Goal: Task Accomplishment & Management: Use online tool/utility

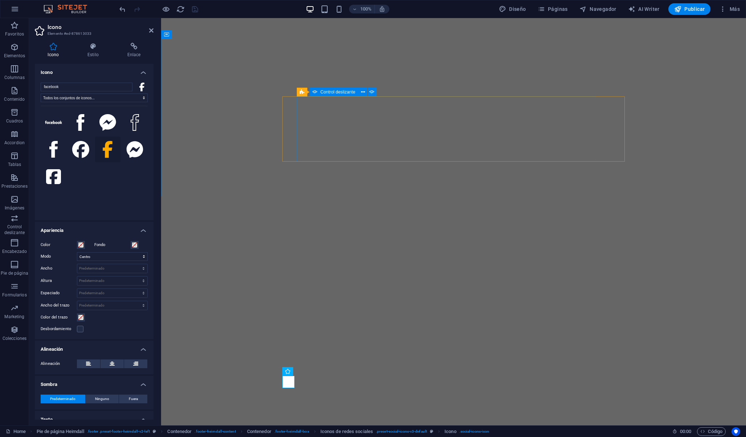
select select "xMidYMid"
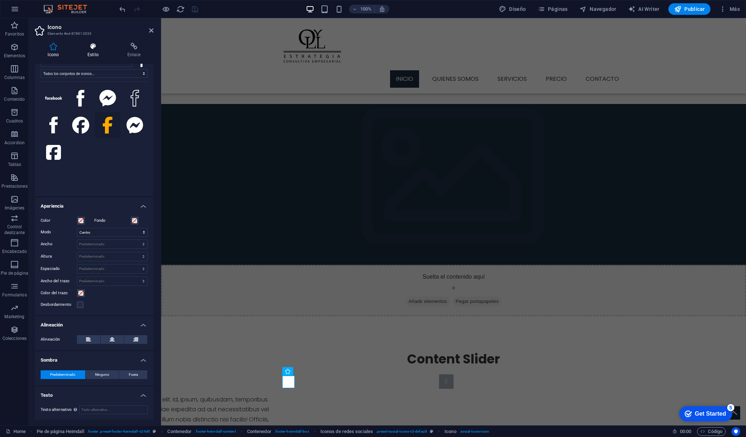
click at [94, 44] on icon at bounding box center [93, 46] width 37 height 7
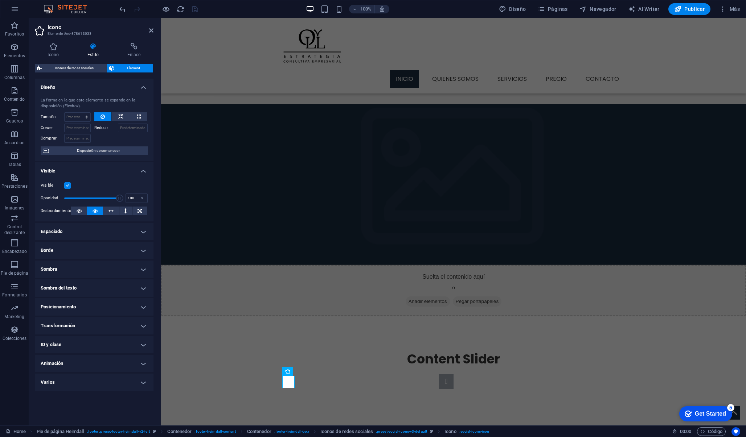
click at [128, 69] on span "Element" at bounding box center [133, 68] width 35 height 9
click at [104, 67] on span "Iconos de redes sociales" at bounding box center [74, 68] width 61 height 9
select select "rem"
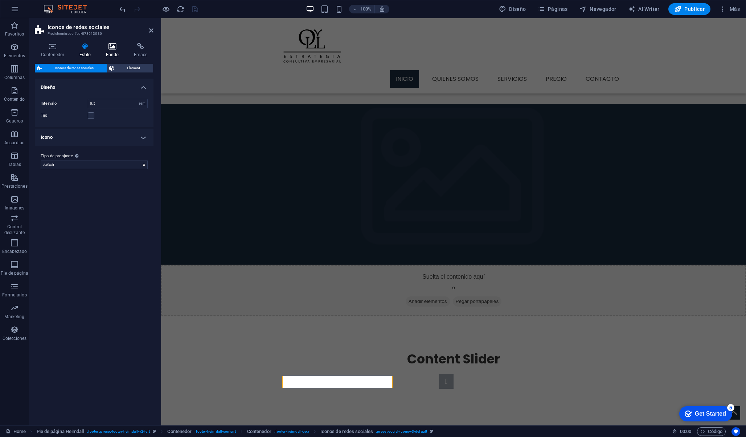
click at [111, 51] on h4 "Fondo" at bounding box center [114, 50] width 28 height 15
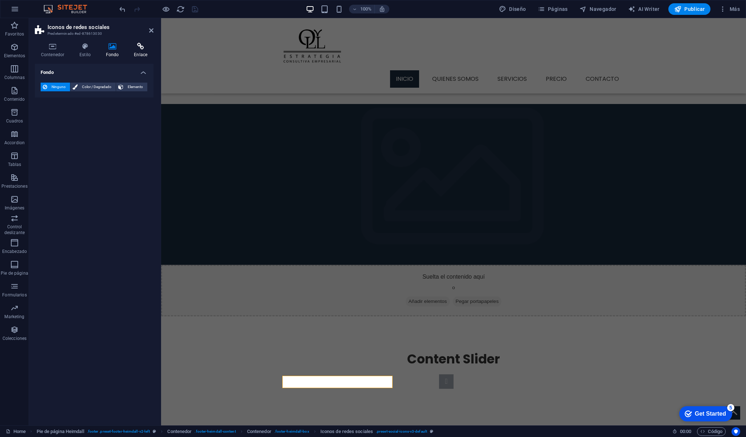
click at [135, 48] on icon at bounding box center [141, 46] width 26 height 7
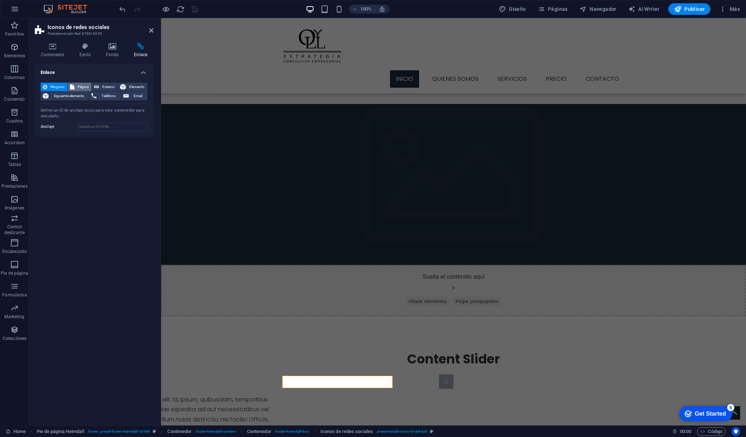
click at [83, 86] on span "Página" at bounding box center [83, 87] width 13 height 9
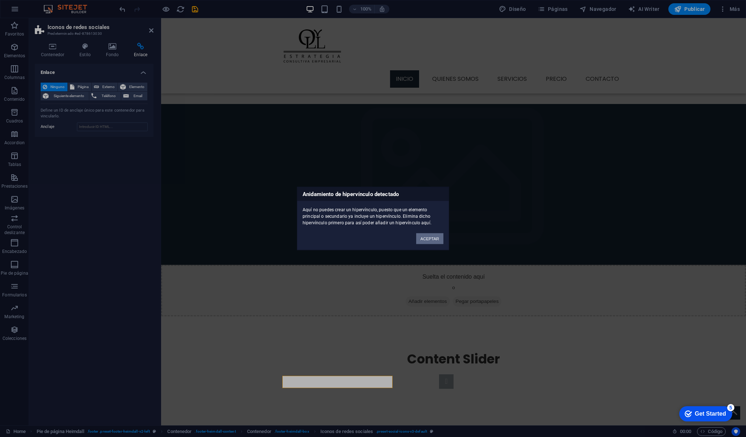
click at [424, 236] on button "ACEPTAR" at bounding box center [429, 239] width 27 height 11
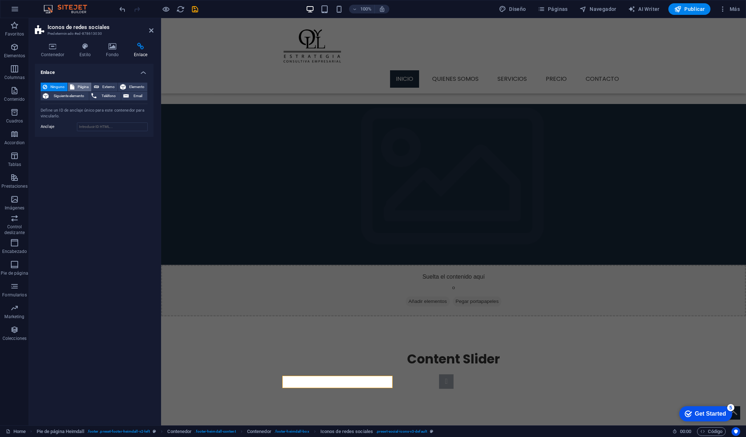
click at [89, 86] on span "Página" at bounding box center [83, 87] width 13 height 9
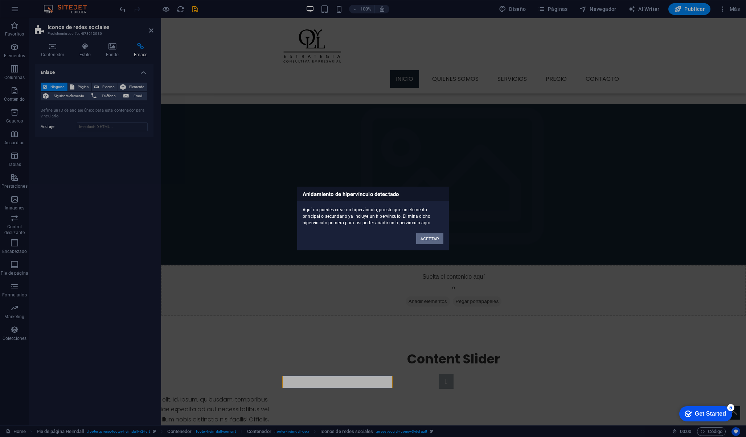
click at [419, 240] on button "ACEPTAR" at bounding box center [429, 239] width 27 height 11
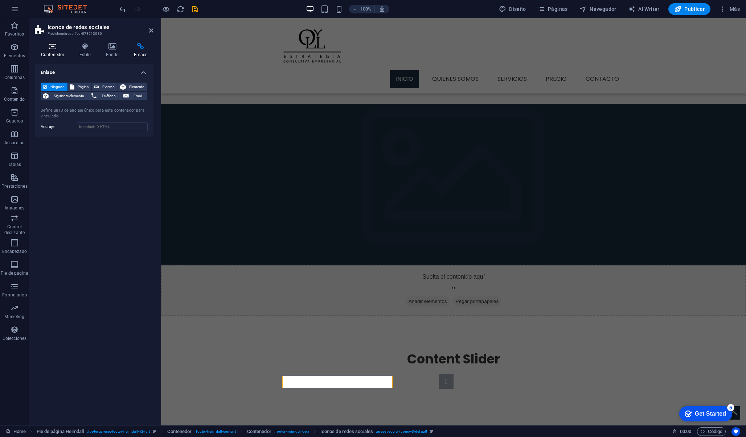
click at [51, 46] on icon at bounding box center [53, 46] width 36 height 7
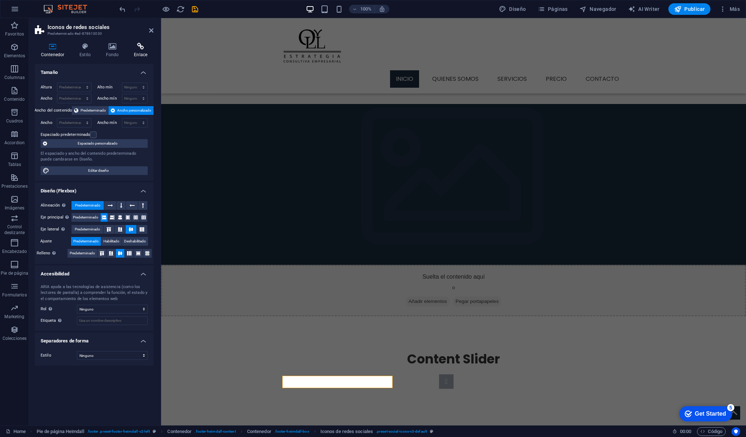
click at [136, 46] on icon at bounding box center [141, 46] width 26 height 7
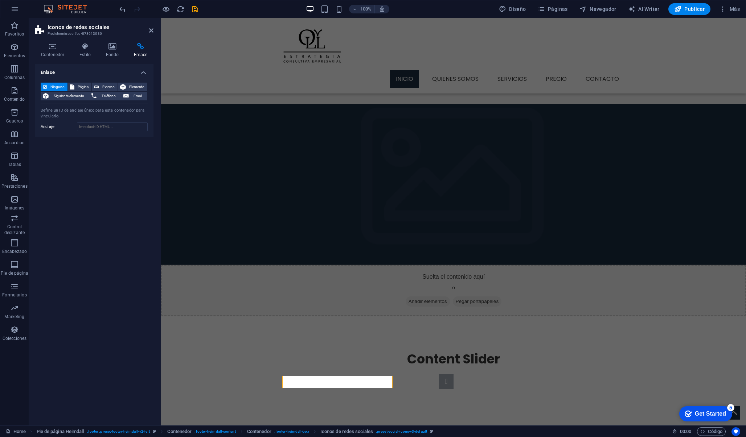
click at [144, 73] on h4 "Enlace" at bounding box center [94, 70] width 119 height 13
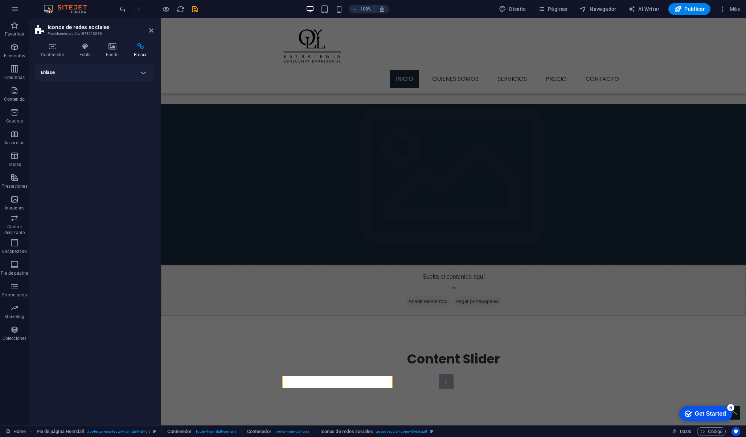
click at [144, 73] on h4 "Enlace" at bounding box center [94, 72] width 119 height 17
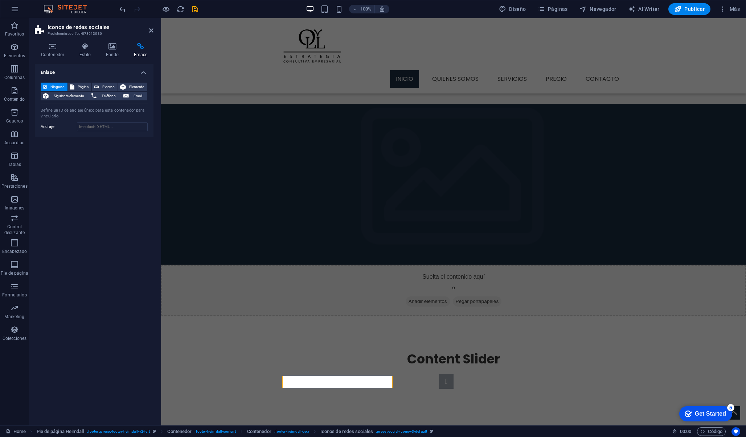
drag, startPoint x: 144, startPoint y: 73, endPoint x: 129, endPoint y: 78, distance: 15.5
click at [131, 74] on h4 "Enlace" at bounding box center [94, 70] width 119 height 13
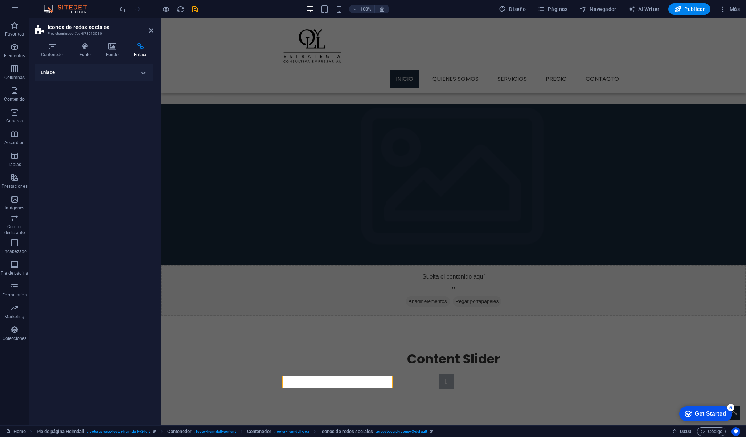
click at [142, 68] on h4 "Enlace" at bounding box center [94, 72] width 119 height 17
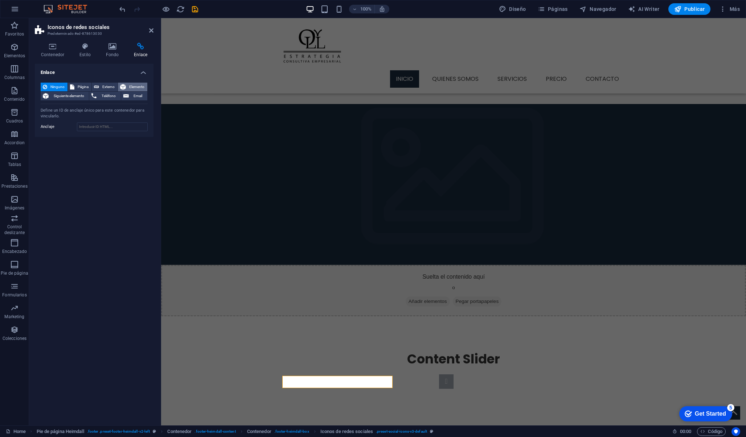
click at [125, 88] on icon at bounding box center [123, 87] width 6 height 9
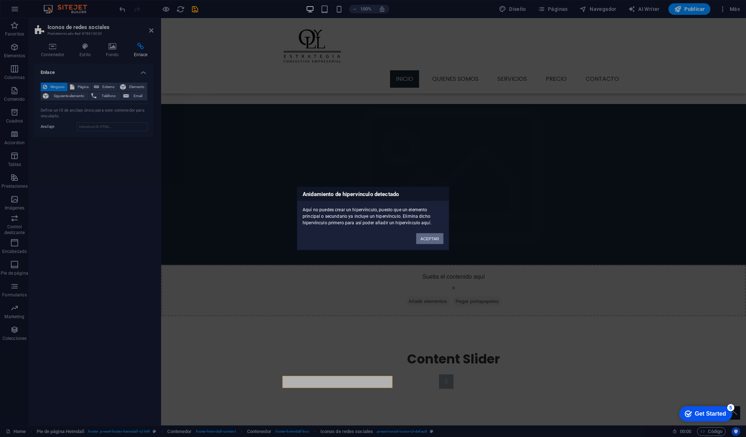
click at [432, 238] on button "ACEPTAR" at bounding box center [429, 239] width 27 height 11
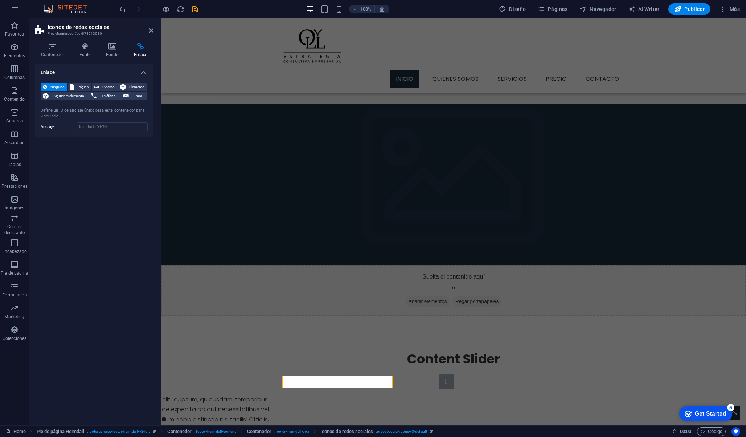
click at [153, 33] on aside "Iconos de redes sociales Predeterminado #ed-878613030 Contenedor Estilo Fondo E…" at bounding box center [95, 222] width 132 height 408
click at [152, 32] on icon at bounding box center [151, 31] width 4 height 6
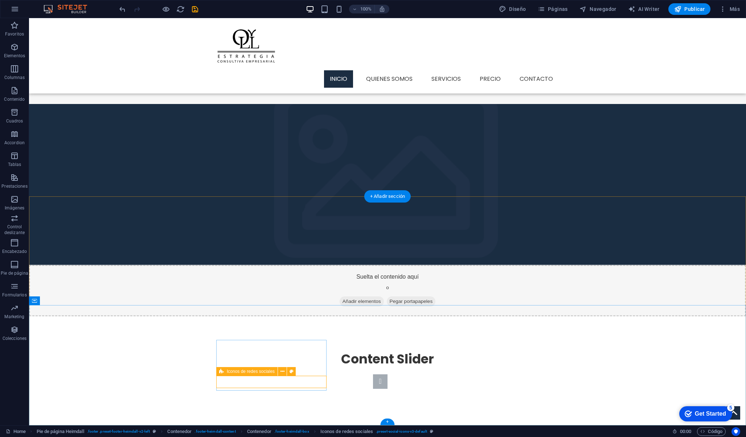
click at [226, 372] on div "Iconos de redes sociales" at bounding box center [246, 371] width 61 height 9
click at [285, 371] on button at bounding box center [282, 371] width 9 height 9
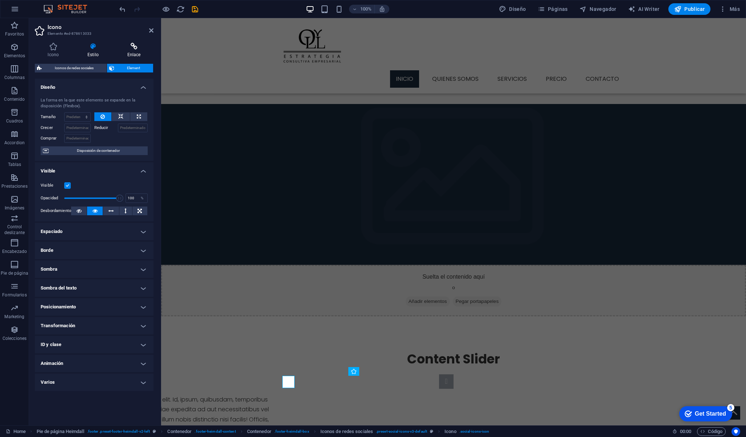
click at [129, 45] on icon at bounding box center [133, 46] width 39 height 7
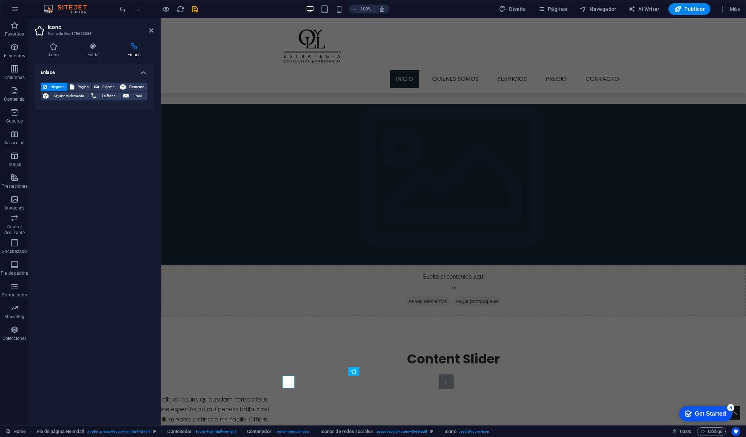
click at [150, 34] on header "Icono Elemento #ed-878613033" at bounding box center [94, 27] width 119 height 19
click at [151, 31] on icon at bounding box center [151, 31] width 4 height 6
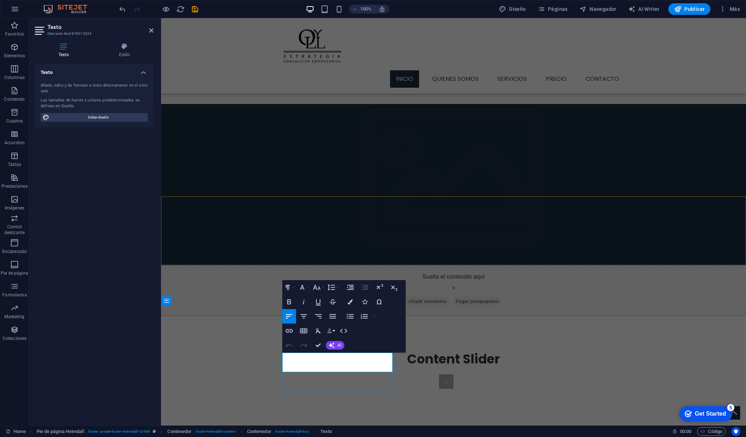
click at [331, 333] on icon "button" at bounding box center [329, 331] width 5 height 5
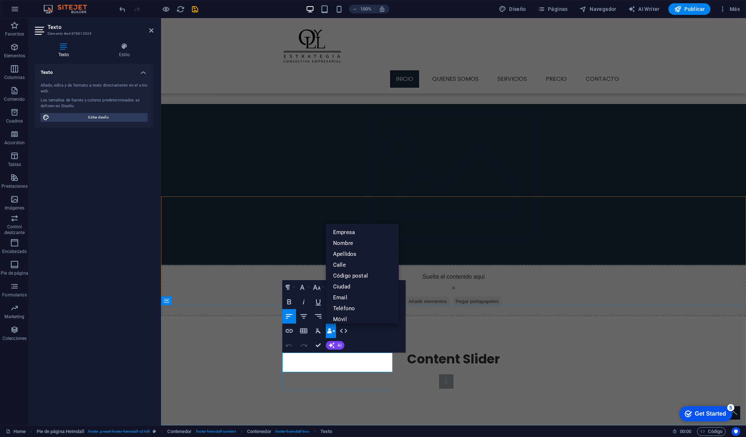
click at [331, 333] on icon "button" at bounding box center [329, 331] width 5 height 5
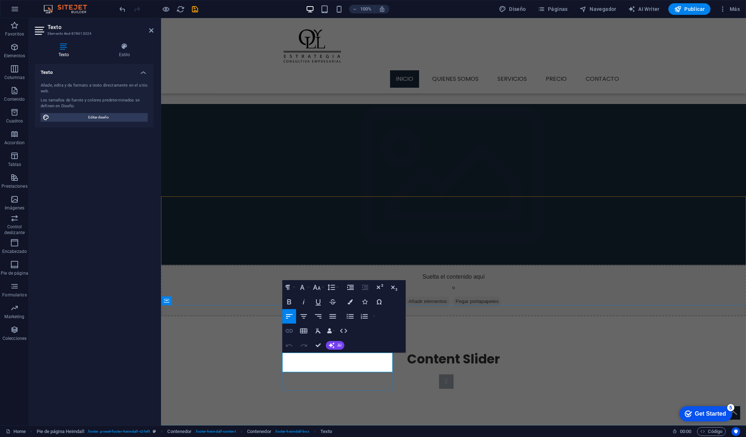
click at [293, 331] on icon "button" at bounding box center [289, 331] width 9 height 9
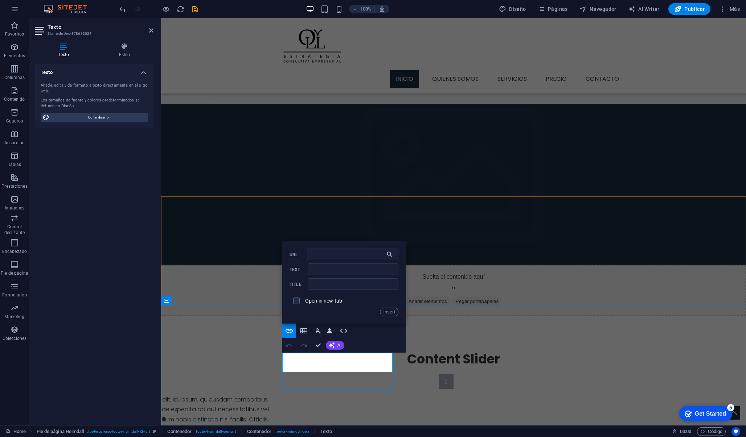
click at [363, 335] on div "Paragraph Format Normal Heading 1 Heading 2 Heading 3 Heading 4 Heading 5 Headi…" at bounding box center [343, 316] width 123 height 73
click at [341, 345] on span "AI" at bounding box center [339, 345] width 4 height 4
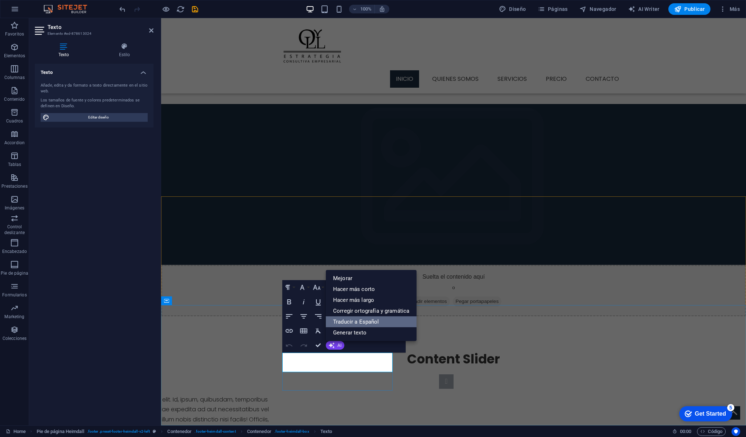
click at [350, 325] on link "Traducir a Español" at bounding box center [371, 322] width 91 height 11
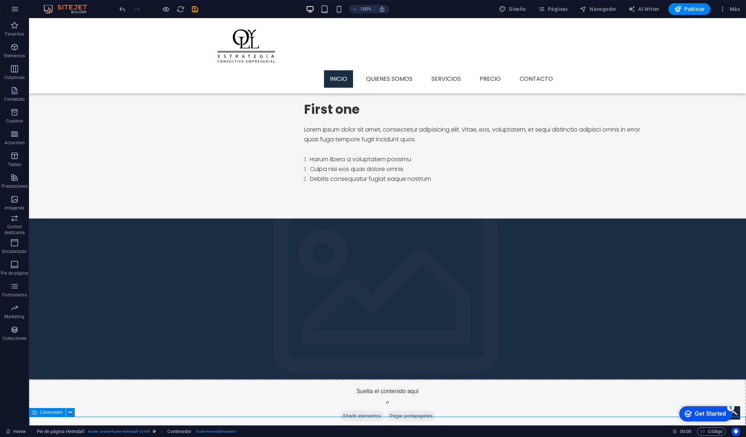
scroll to position [491, 0]
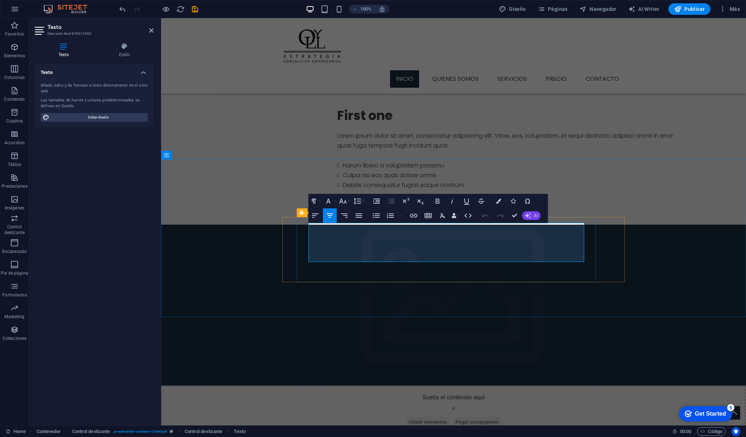
click at [533, 216] on button "AI" at bounding box center [531, 215] width 18 height 9
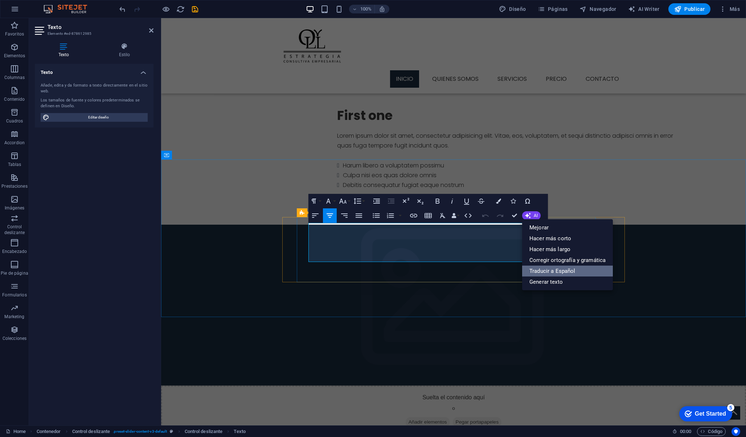
click at [547, 268] on link "Traducir a Español" at bounding box center [567, 271] width 91 height 11
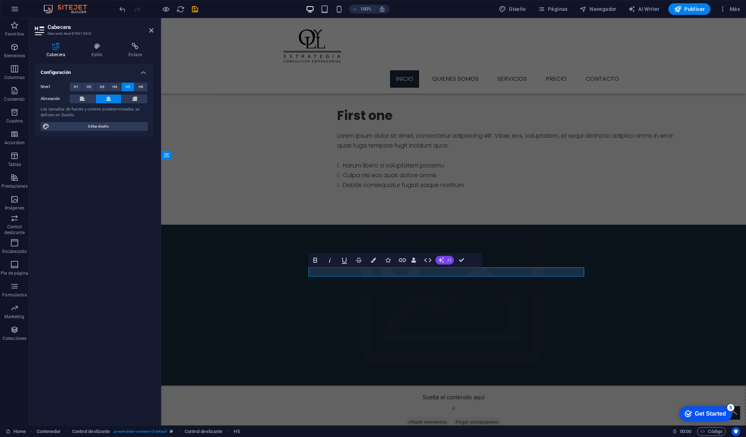
click at [450, 265] on button "AI" at bounding box center [444, 260] width 18 height 9
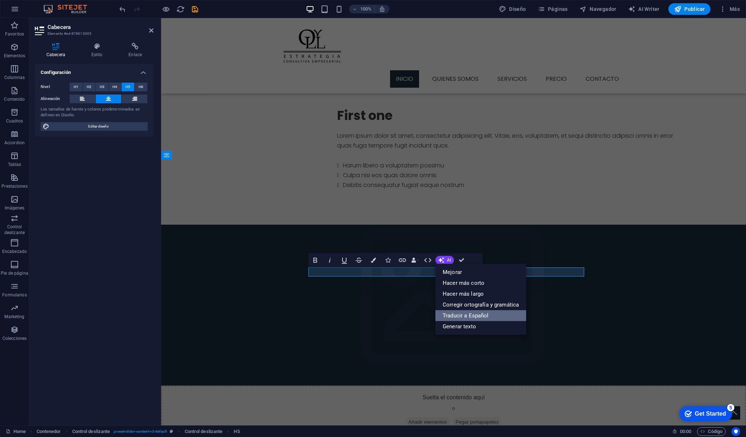
click at [463, 314] on link "Traducir a Español" at bounding box center [480, 315] width 91 height 11
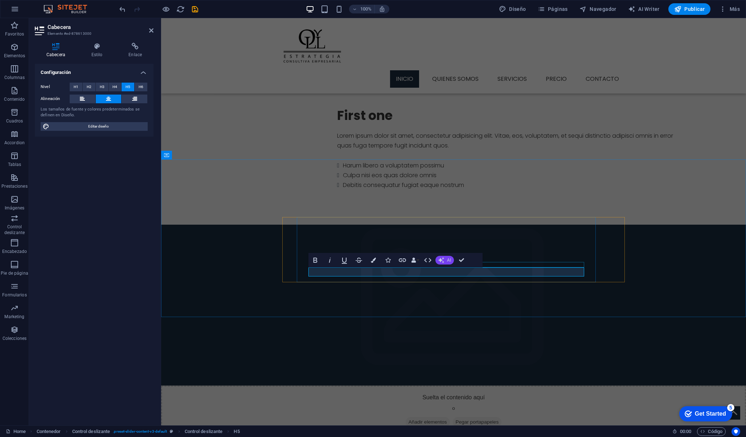
click at [448, 261] on span "AI" at bounding box center [449, 260] width 4 height 4
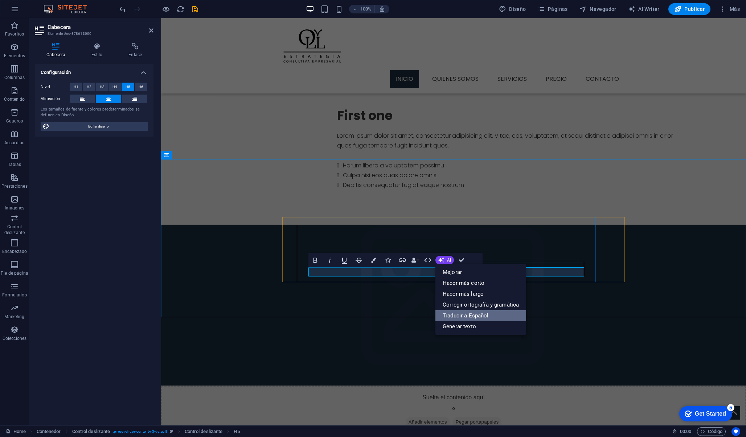
click at [461, 313] on link "Traducir a Español" at bounding box center [480, 315] width 91 height 11
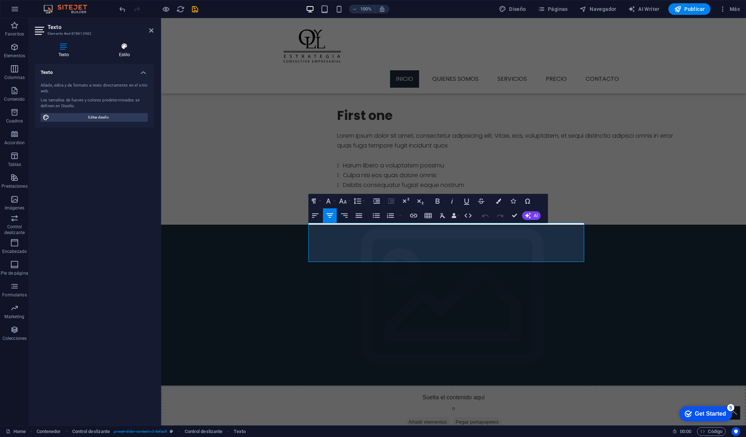
click at [128, 46] on icon at bounding box center [124, 46] width 58 height 7
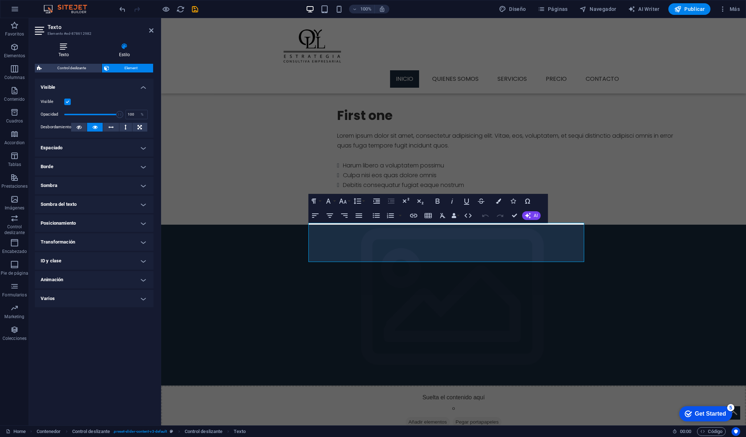
click at [69, 57] on h4 "Texto" at bounding box center [65, 50] width 61 height 15
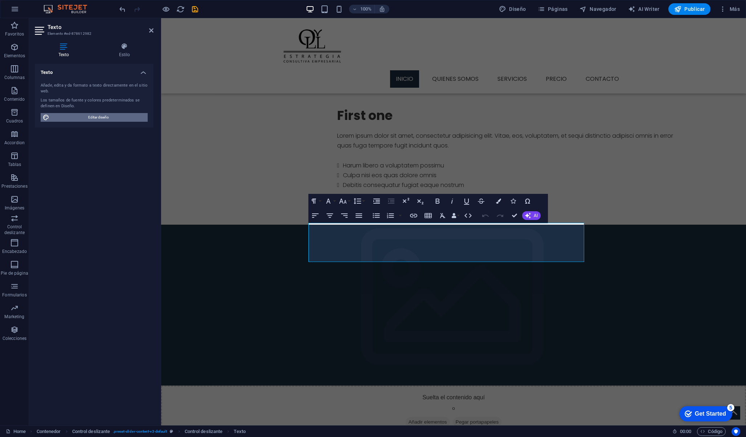
click at [88, 115] on span "Editar diseño" at bounding box center [98, 117] width 94 height 9
select select "px"
select select "300"
select select "px"
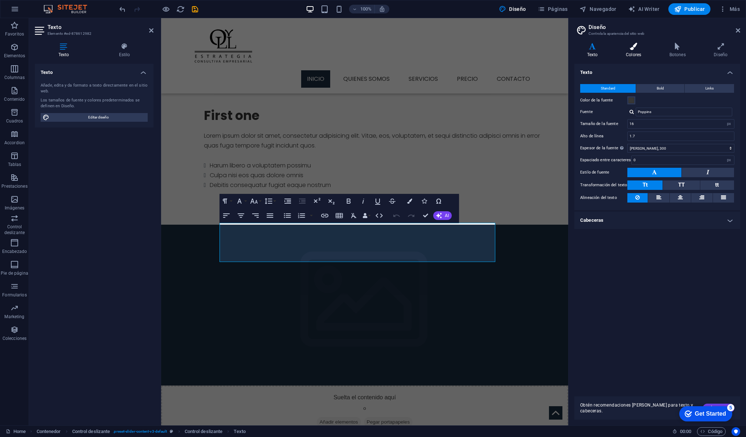
click at [632, 45] on icon at bounding box center [633, 46] width 41 height 7
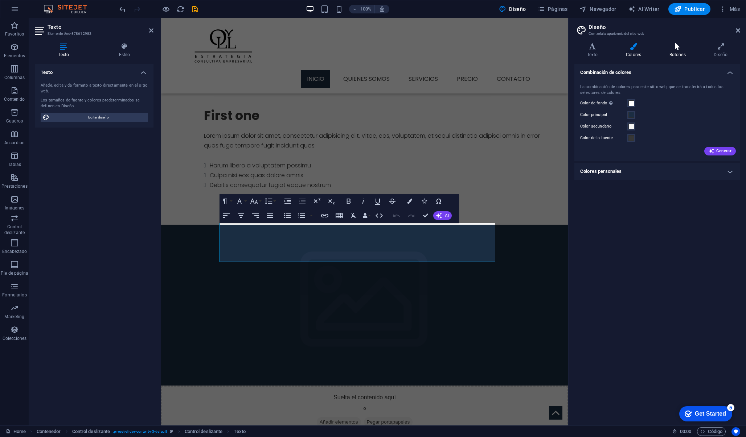
click at [672, 48] on icon at bounding box center [677, 46] width 42 height 7
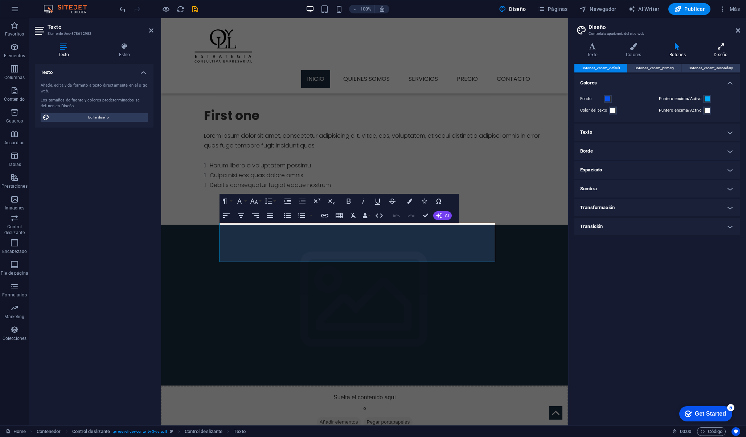
click at [717, 49] on icon at bounding box center [720, 46] width 39 height 7
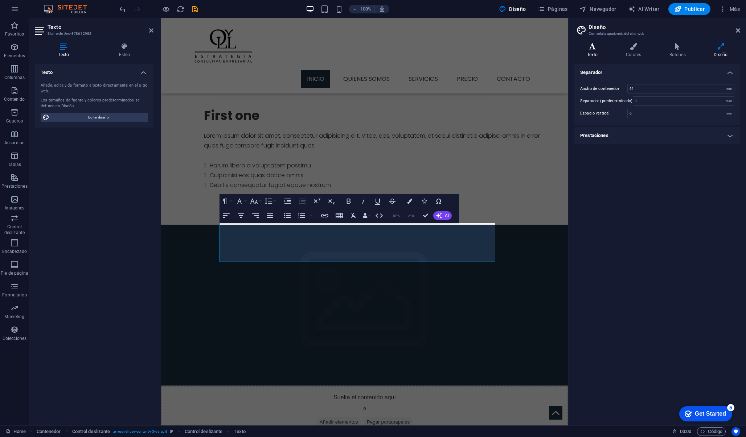
click at [592, 49] on icon at bounding box center [592, 46] width 36 height 7
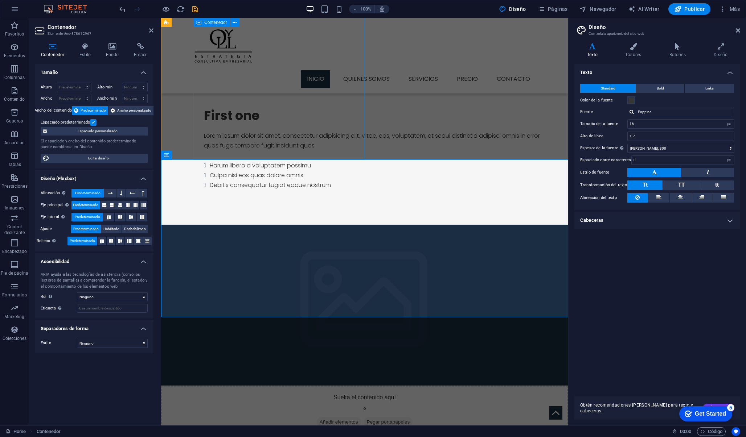
click at [309, 147] on div "First one Lorem ipsum dolor sit amet, consectetur adipisicing elit. Vitae, eos,…" at bounding box center [380, 149] width 375 height 152
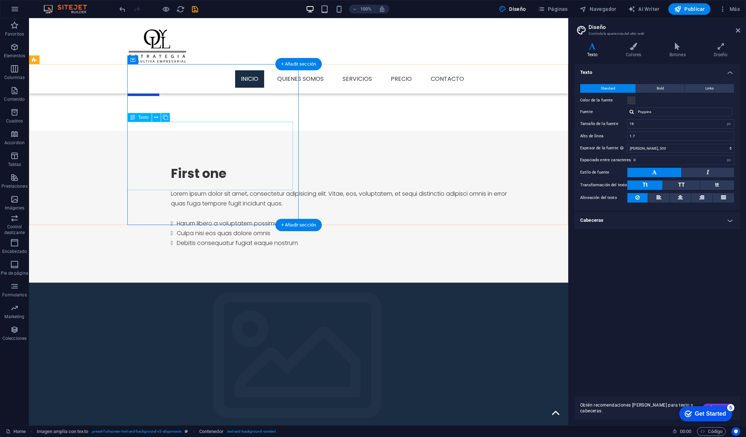
scroll to position [425, 0]
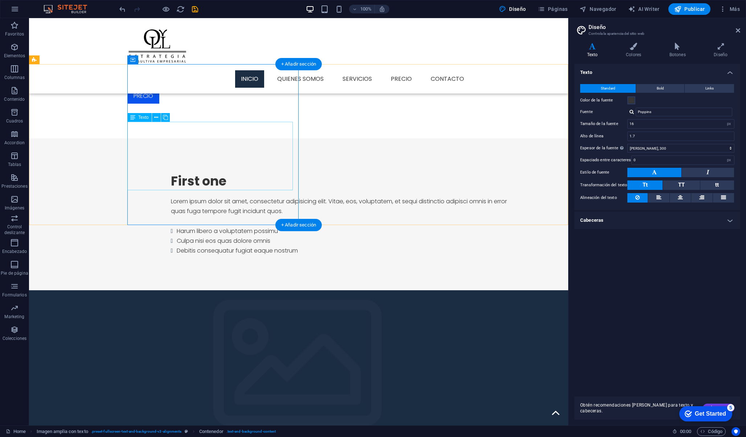
click at [247, 197] on div "Lorem ipsum dolor sit amet, consectetur adipisicing elit. Vitae, eos, voluptate…" at bounding box center [345, 226] width 348 height 59
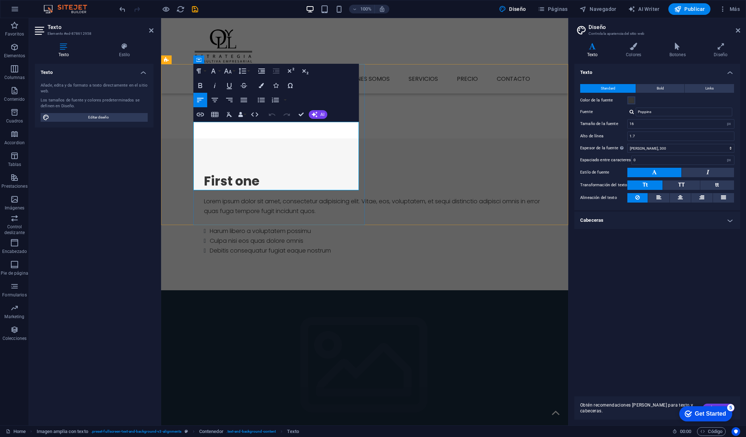
click at [309, 118] on div "Undo Redo Confirm (⌘+⏎) AI Mejorar Hacer más corto Hacer más largo Corregir ort…" at bounding box center [296, 114] width 62 height 15
click at [314, 115] on icon "button" at bounding box center [315, 115] width 6 height 6
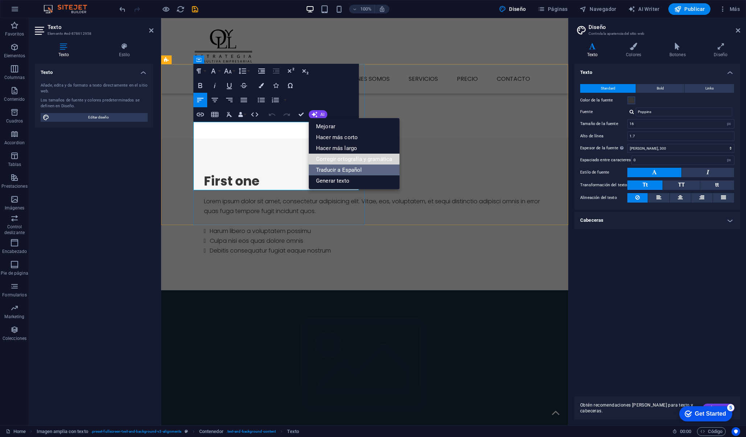
drag, startPoint x: 332, startPoint y: 162, endPoint x: 332, endPoint y: 169, distance: 6.9
click at [332, 169] on ul "Mejorar Hacer más corto Hacer más largo Corregir ortografía y gramática Traduci…" at bounding box center [354, 153] width 91 height 71
click at [332, 169] on link "Traducir a Español" at bounding box center [354, 170] width 91 height 11
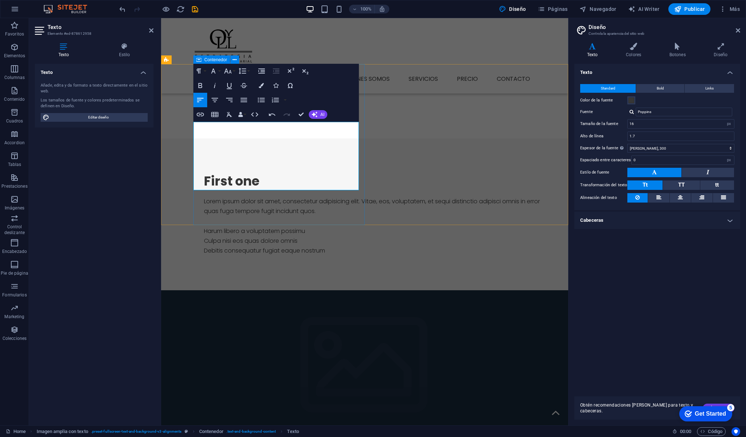
click at [309, 200] on div "First one Lorem ipsum dolor sit amet, consectetur adipisicing elit. Vitae, eos,…" at bounding box center [380, 215] width 375 height 152
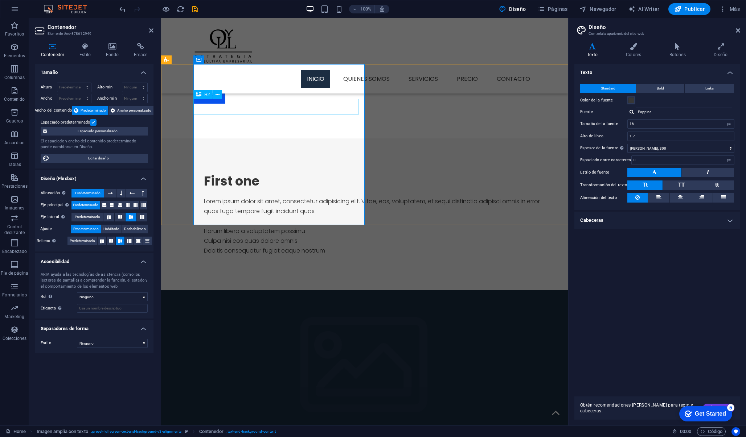
click at [246, 173] on div "First one" at bounding box center [378, 181] width 348 height 16
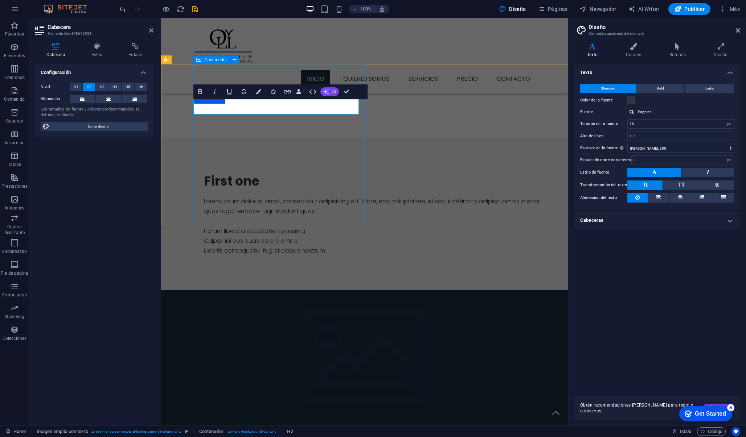
click at [330, 95] on button "AI" at bounding box center [329, 91] width 18 height 9
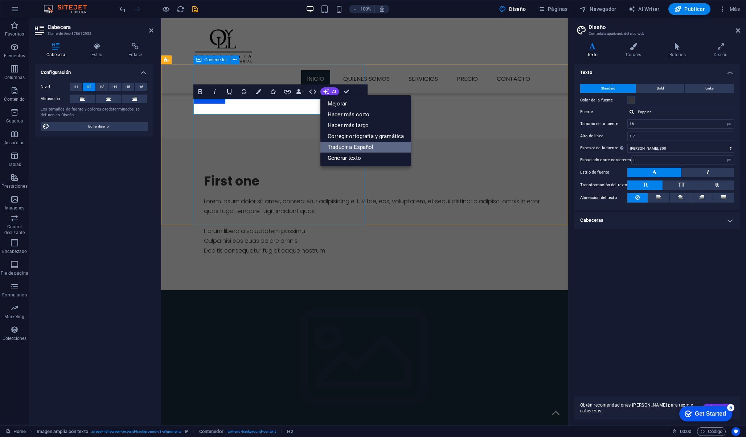
click at [343, 151] on link "Traducir a Español" at bounding box center [365, 147] width 91 height 11
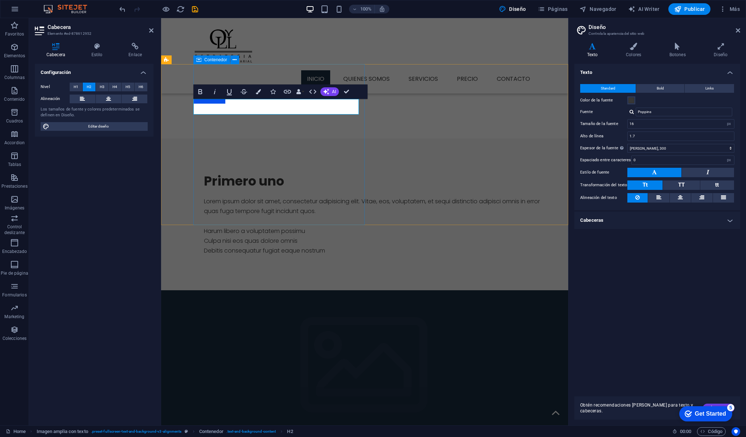
click at [292, 199] on div "Primero uno Lorem ipsum dolor sit amet, consectetur adipisicing elit. Vitae, eo…" at bounding box center [380, 215] width 375 height 152
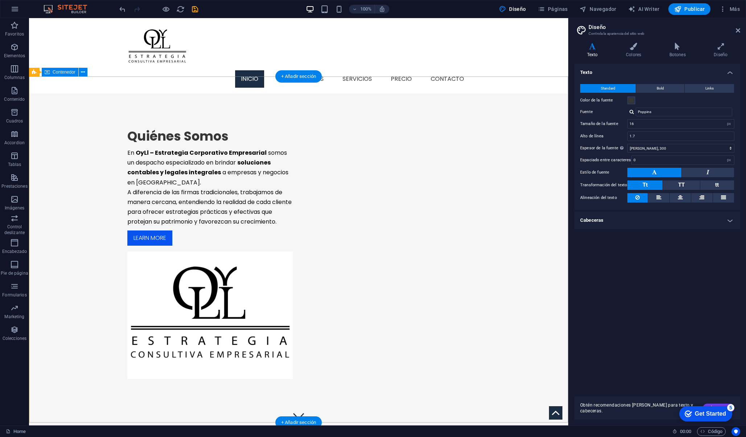
scroll to position [0, 0]
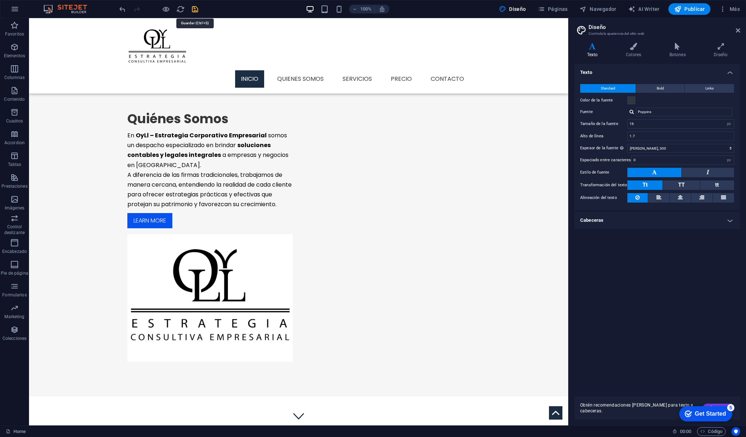
click at [198, 10] on icon "save" at bounding box center [195, 9] width 8 height 8
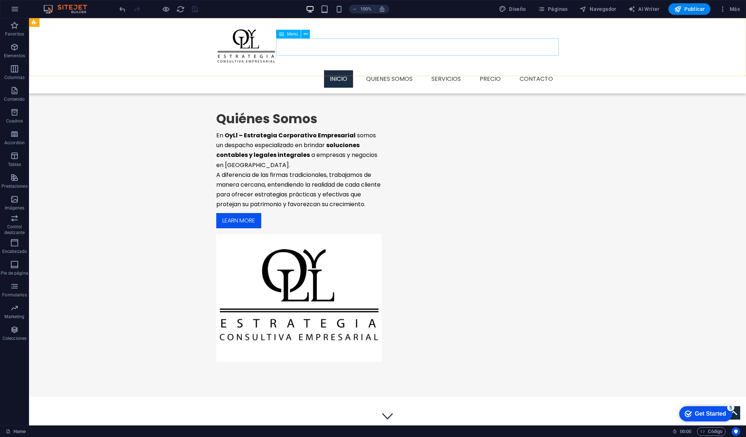
click at [402, 70] on nav "Inicio Quienes Somos Servicios Precio Contacto" at bounding box center [387, 78] width 342 height 17
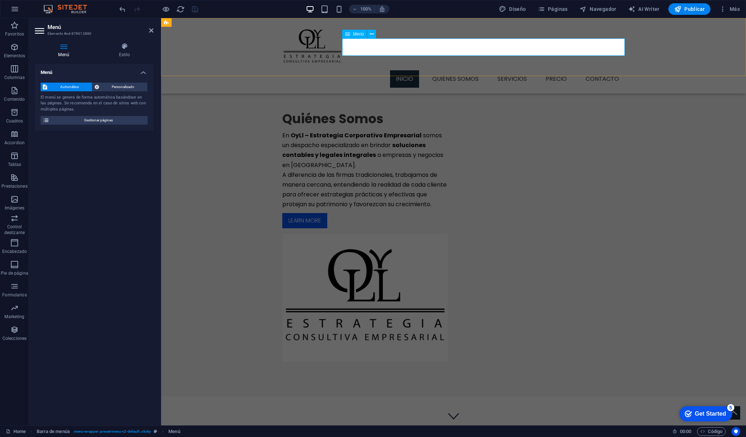
click at [440, 70] on nav "Inicio Quienes Somos Servicios Precio Contacto" at bounding box center [453, 78] width 342 height 17
click at [425, 95] on div "Quiénes Somos En OyLl – Estrategia Corporativo Empresarial somos un despacho es…" at bounding box center [453, 236] width 585 height 321
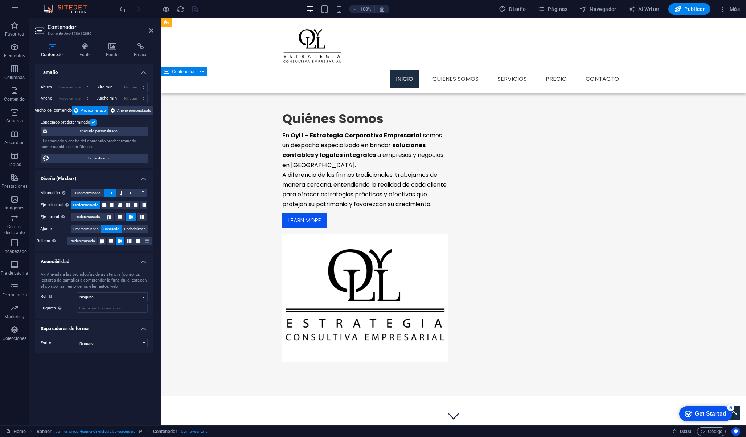
drag, startPoint x: 417, startPoint y: 94, endPoint x: 384, endPoint y: 90, distance: 33.2
click at [384, 90] on div "Quiénes Somos En OyLl – Estrategia Corporativo Empresarial somos un despacho es…" at bounding box center [453, 236] width 585 height 321
click at [379, 70] on div "Menu Inicio Quienes Somos Servicios Precio Contacto" at bounding box center [453, 55] width 585 height 75
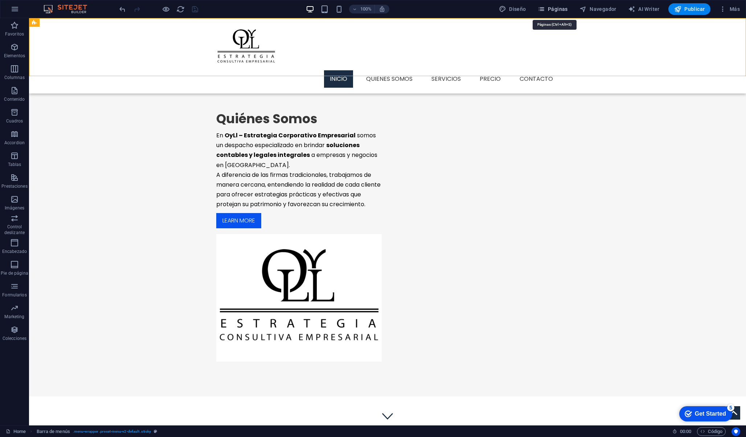
click at [561, 7] on span "Páginas" at bounding box center [552, 8] width 30 height 7
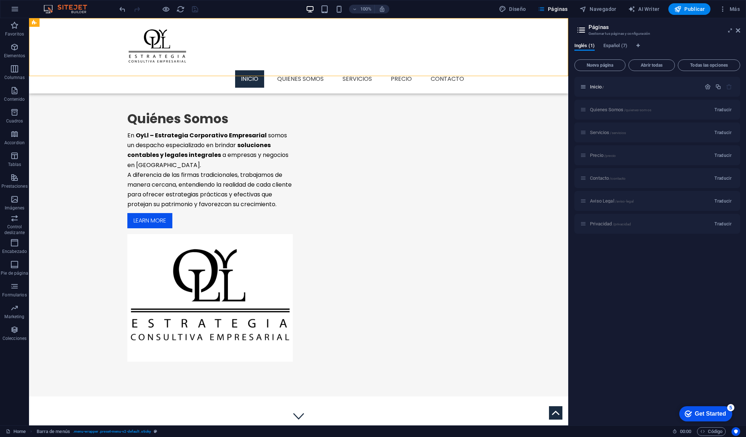
click at [599, 114] on div "Quienes Somos /quienes-somos Traducir" at bounding box center [657, 110] width 166 height 20
click at [599, 109] on div "Quienes Somos /quienes-somos Traducir" at bounding box center [657, 110] width 166 height 20
click at [585, 109] on div "Quienes Somos /quienes-somos Traducir" at bounding box center [657, 110] width 166 height 20
click at [664, 113] on div "Quienes Somos /quienes-somos Traducir" at bounding box center [657, 110] width 166 height 20
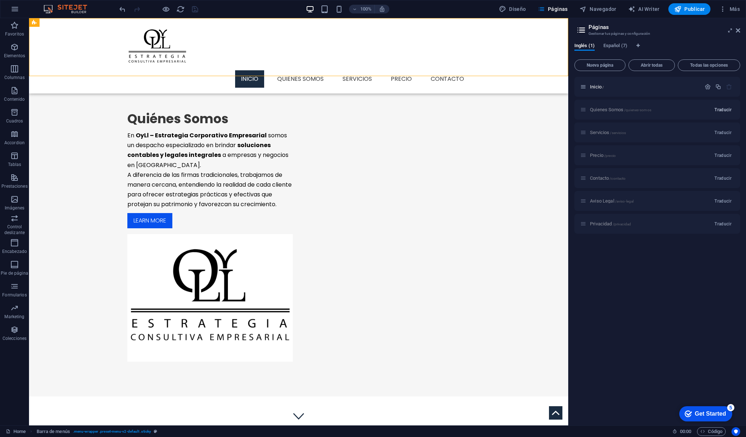
click at [716, 108] on span "Traducir" at bounding box center [722, 110] width 17 height 6
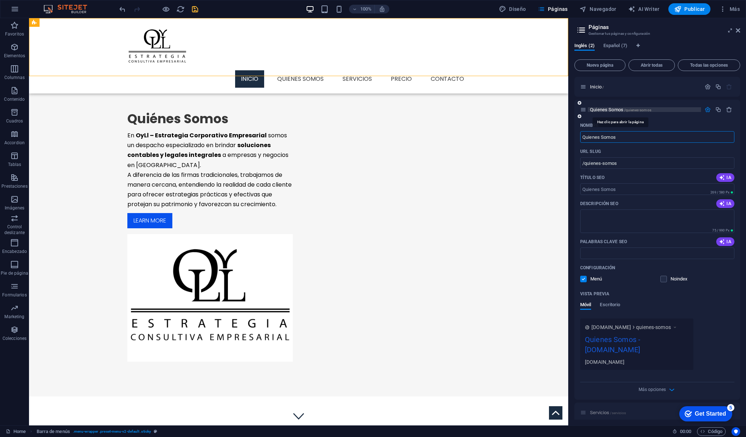
click at [602, 108] on span "Quienes Somos /quienes-somos" at bounding box center [620, 109] width 61 height 5
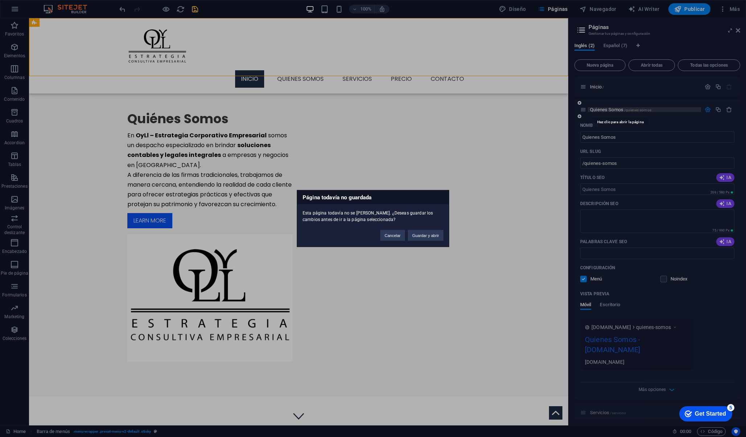
click at [602, 108] on div "Página todavía no guardada Esta página todavía no se [PERSON_NAME]. ¿Deseas gua…" at bounding box center [373, 218] width 746 height 437
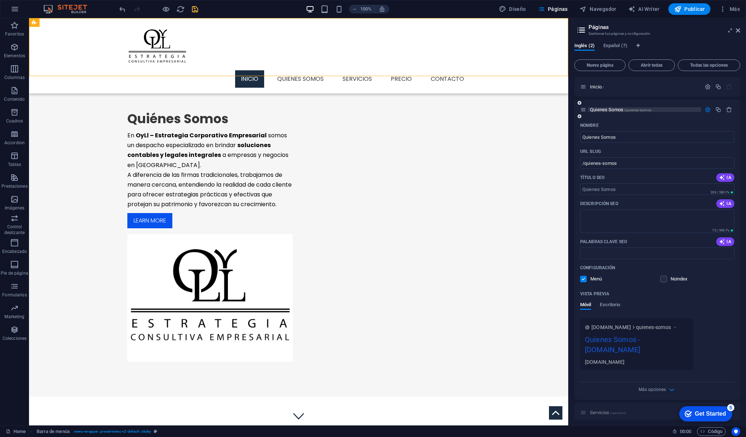
click at [602, 108] on span "Quienes Somos /quienes-somos" at bounding box center [620, 109] width 61 height 5
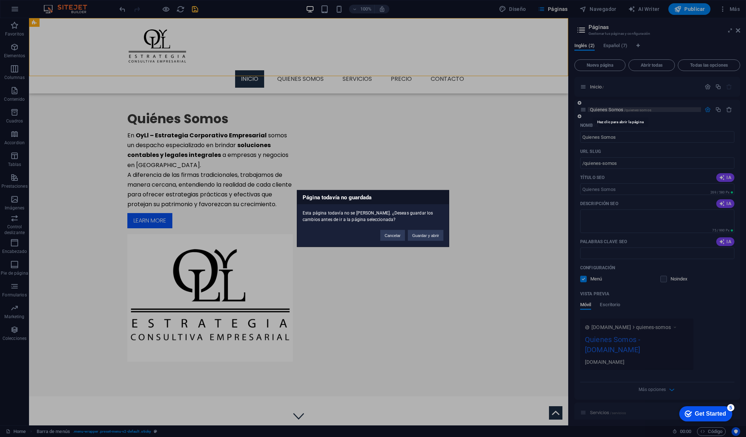
click at [602, 108] on div "Página todavía no guardada Esta página todavía no se [PERSON_NAME]. ¿Deseas gua…" at bounding box center [373, 218] width 746 height 437
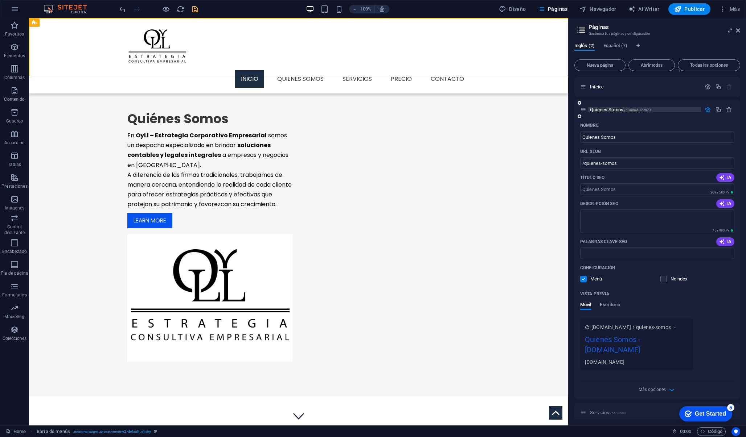
click at [602, 108] on span "Quienes Somos /quienes-somos" at bounding box center [620, 109] width 61 height 5
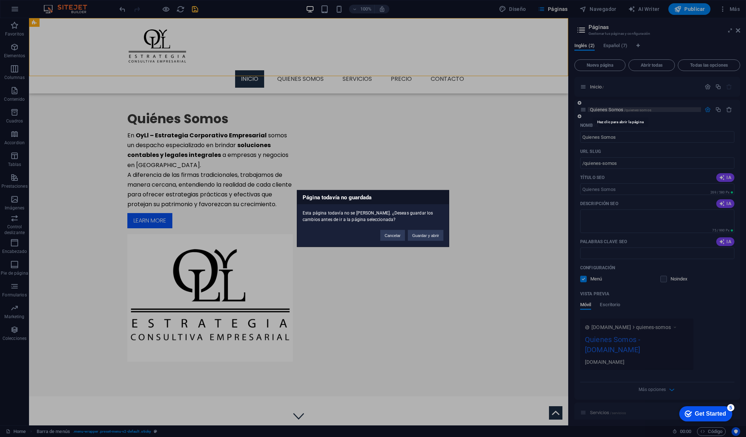
click at [602, 108] on div "Página todavía no guardada Esta página todavía no se [PERSON_NAME]. ¿Deseas gua…" at bounding box center [373, 218] width 746 height 437
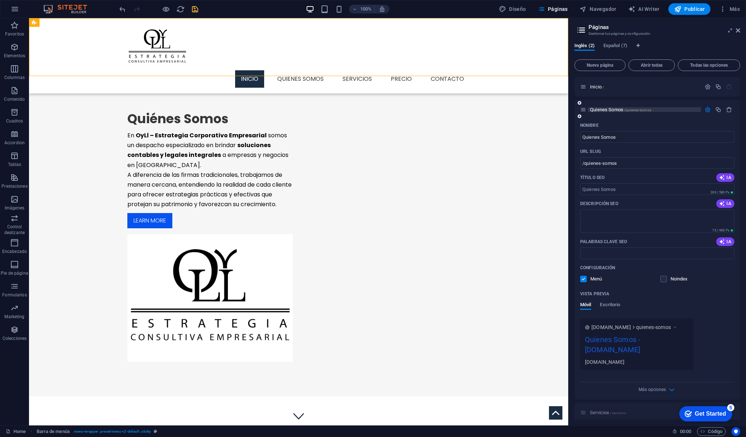
click at [602, 108] on span "Quienes Somos /quienes-somos" at bounding box center [620, 109] width 61 height 5
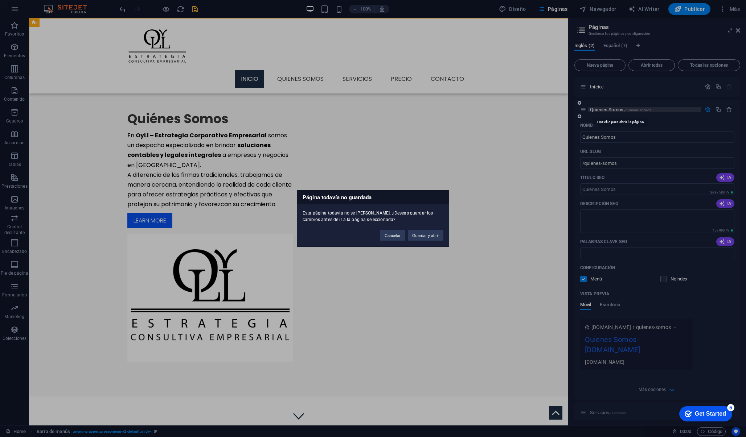
click at [602, 108] on div "Página todavía no guardada Esta página todavía no se [PERSON_NAME]. ¿Deseas gua…" at bounding box center [373, 218] width 746 height 437
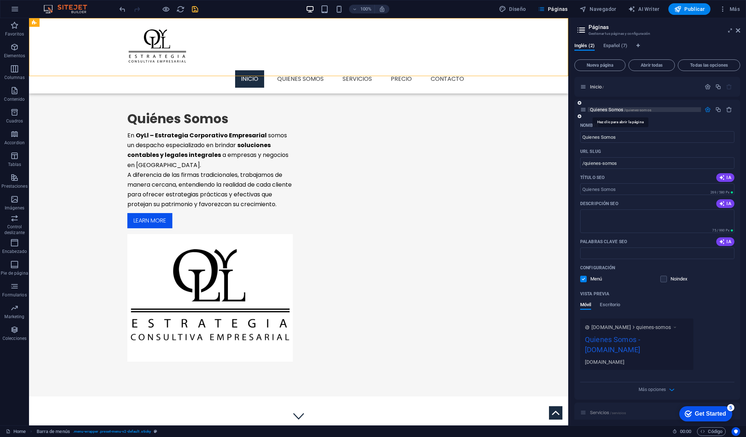
click at [602, 108] on span "Quienes Somos /quienes-somos" at bounding box center [620, 109] width 61 height 5
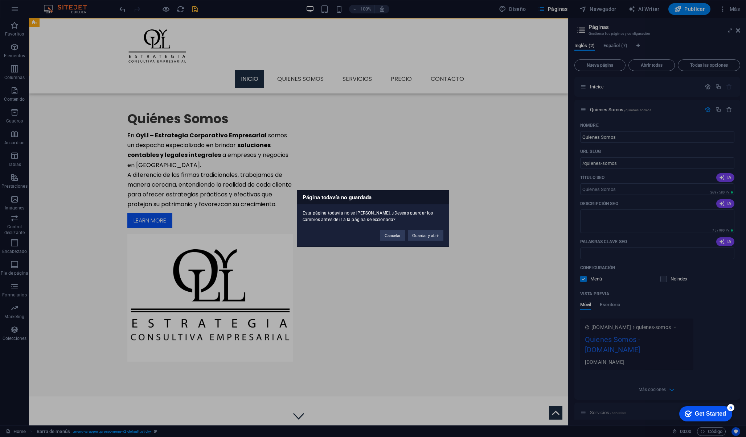
click at [422, 242] on div "Página todavía no guardada Esta página todavía no se [PERSON_NAME]. ¿Deseas gua…" at bounding box center [373, 218] width 152 height 57
click at [422, 239] on button "Guardar y abrir" at bounding box center [426, 235] width 36 height 11
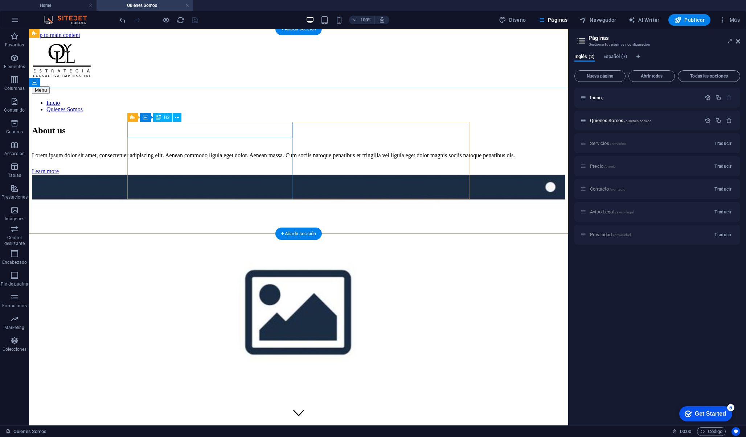
click at [176, 128] on div "About us" at bounding box center [298, 131] width 533 height 10
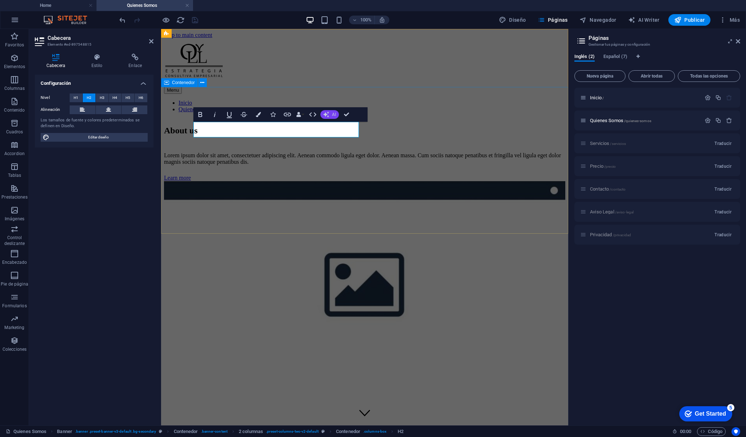
click at [333, 112] on span "AI" at bounding box center [334, 114] width 4 height 4
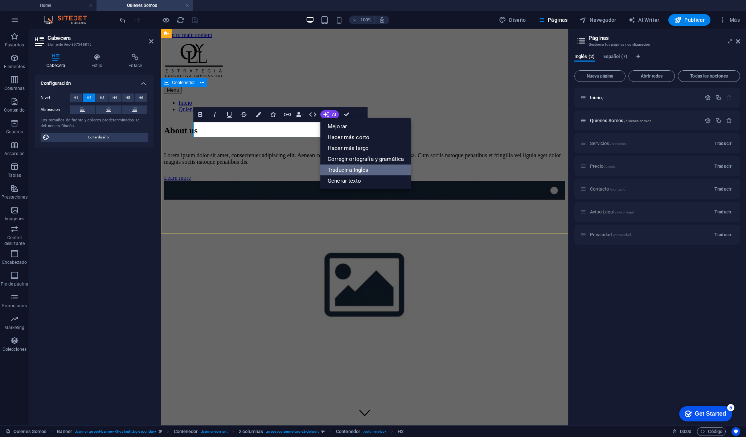
click at [346, 171] on link "Traducir a Inglés" at bounding box center [365, 170] width 91 height 11
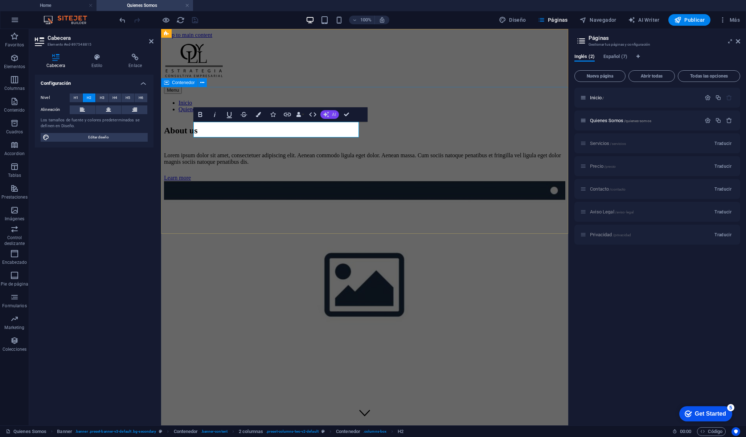
click at [328, 115] on icon "button" at bounding box center [326, 114] width 7 height 7
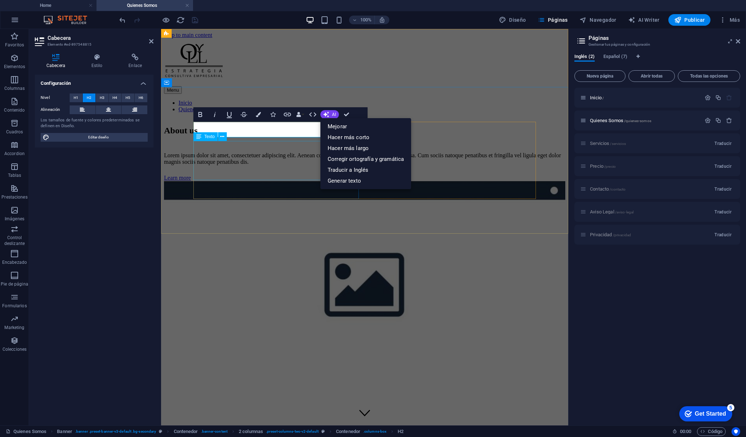
click at [285, 165] on div "Lorem ipsum dolor sit amet, consectetuer adipiscing elit. Aenean commodo ligula…" at bounding box center [364, 158] width 401 height 13
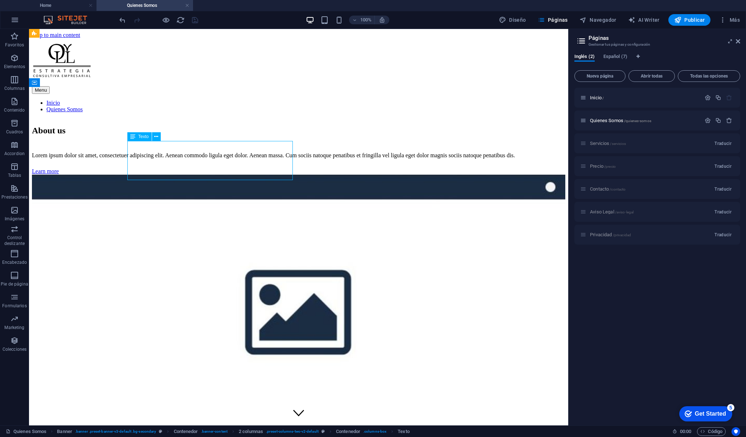
click at [266, 158] on div "Lorem ipsum dolor sit amet, consectetuer adipiscing elit. Aenean commodo ligula…" at bounding box center [298, 155] width 533 height 7
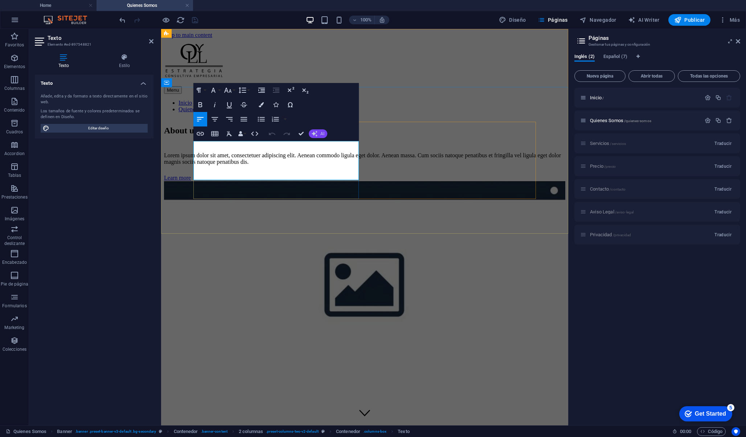
click at [320, 135] on button "AI" at bounding box center [318, 133] width 18 height 9
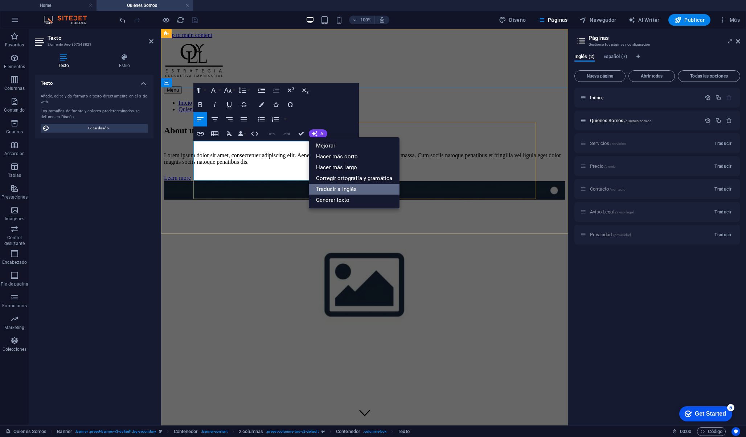
click at [334, 187] on link "Traducir a Inglés" at bounding box center [354, 189] width 91 height 11
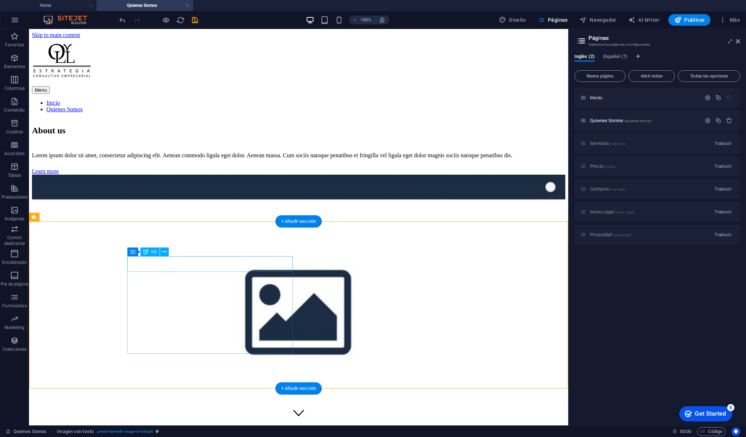
scroll to position [21, 0]
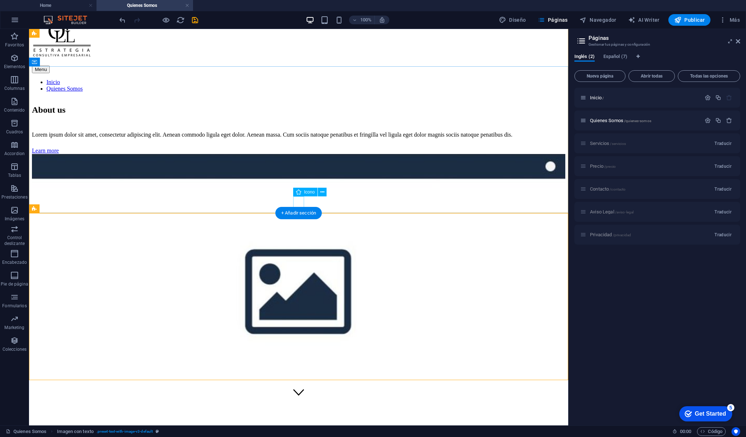
click at [300, 387] on figure at bounding box center [298, 393] width 11 height 12
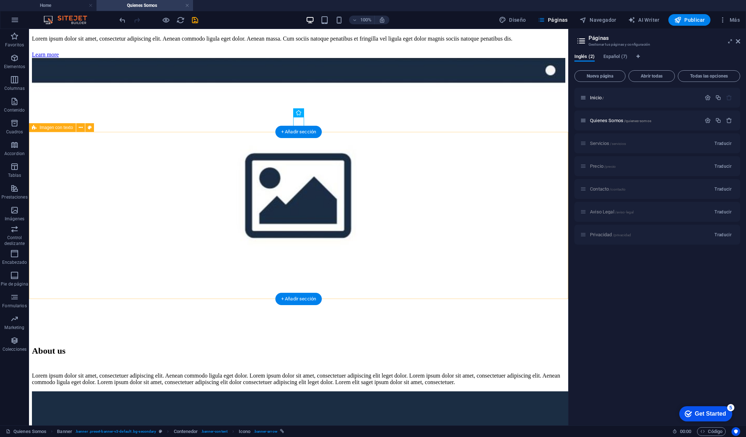
scroll to position [124, 0]
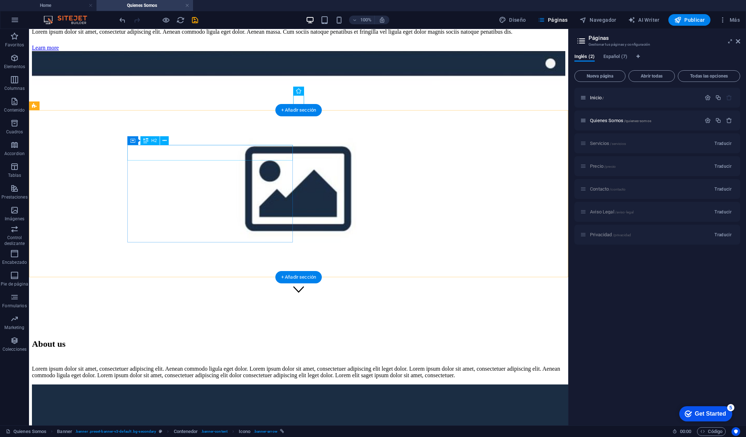
click at [183, 339] on div "About us" at bounding box center [298, 344] width 533 height 10
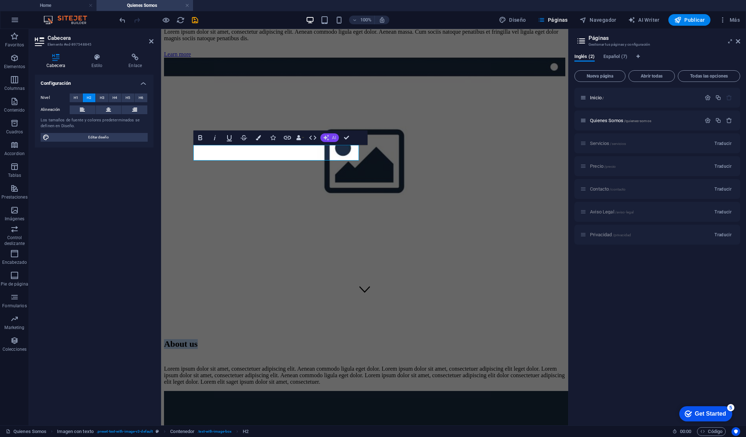
click at [328, 137] on icon "button" at bounding box center [326, 138] width 6 height 6
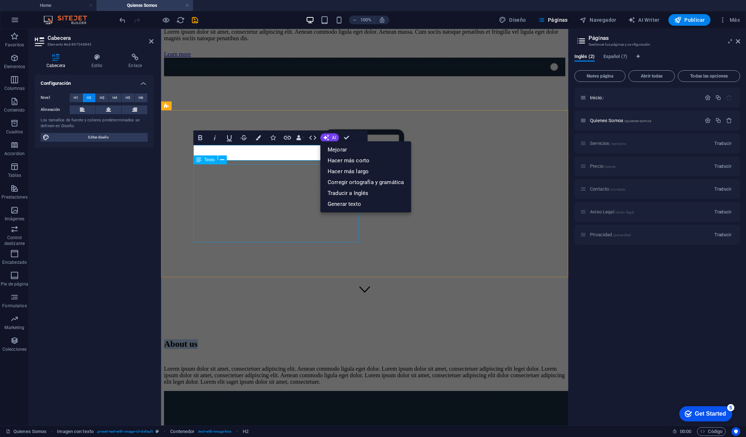
click at [263, 366] on div "Lorem ipsum dolor sit amet, consectetuer adipiscing elit. Aenean commodo ligula…" at bounding box center [364, 376] width 401 height 20
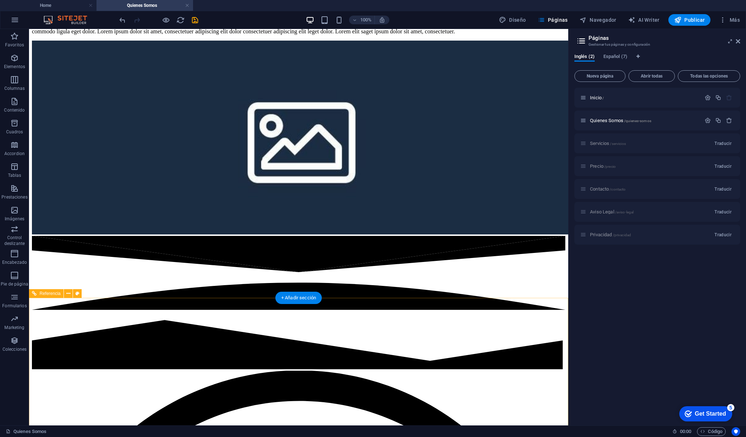
scroll to position [471, 0]
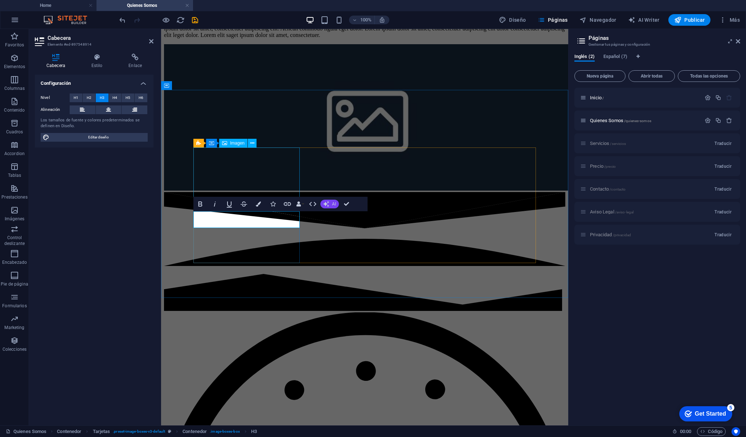
click at [327, 202] on icon "button" at bounding box center [326, 204] width 6 height 6
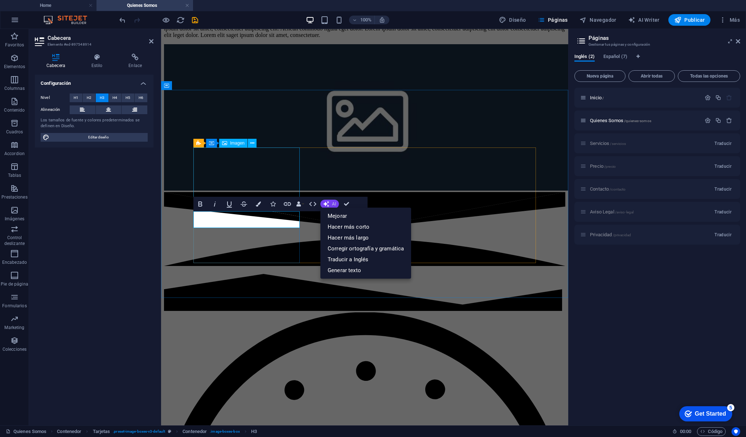
click at [327, 203] on icon "button" at bounding box center [326, 204] width 6 height 6
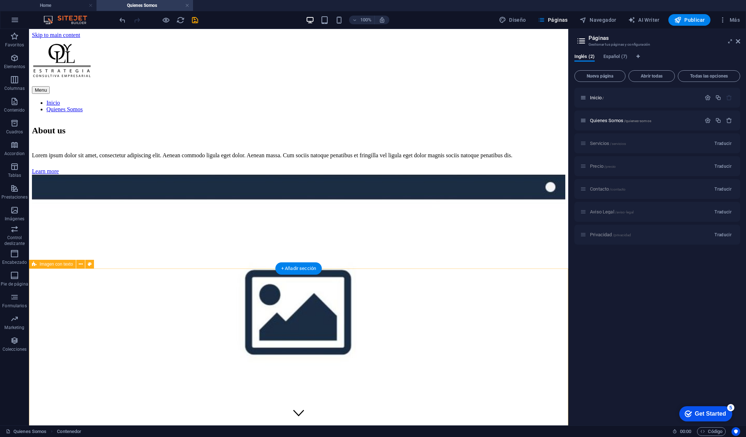
scroll to position [0, 0]
click at [194, 20] on icon "save" at bounding box center [195, 20] width 8 height 8
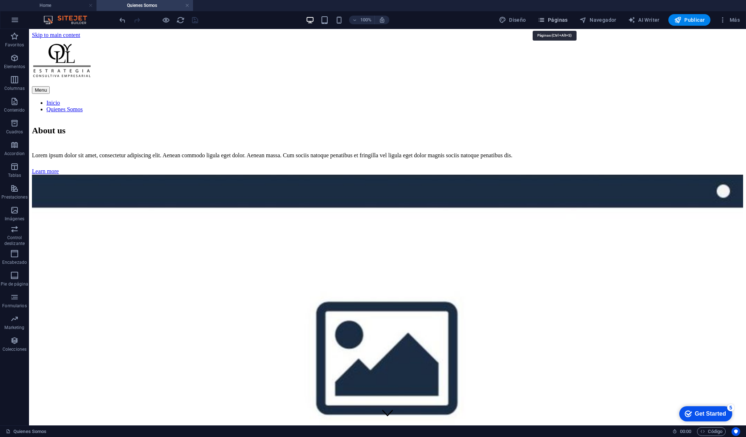
click at [555, 24] on button "Páginas" at bounding box center [553, 20] width 36 height 12
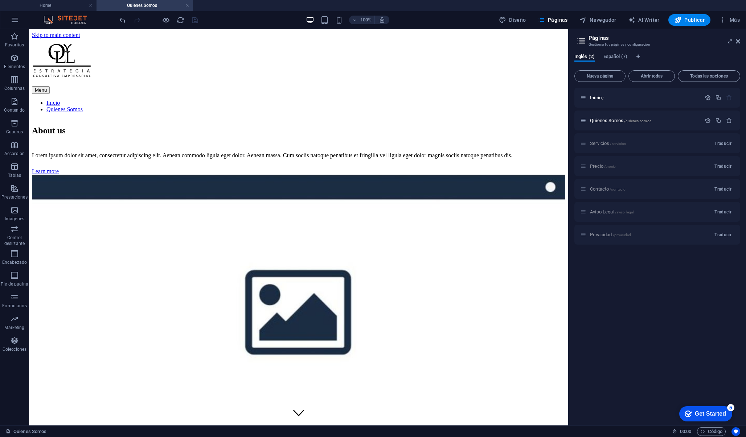
click at [594, 145] on div "Servicios /servicios Traducir" at bounding box center [657, 143] width 166 height 20
click at [593, 142] on div "Servicios /servicios Traducir" at bounding box center [657, 143] width 166 height 20
click at [585, 145] on div "Servicios /servicios Traducir" at bounding box center [657, 143] width 166 height 20
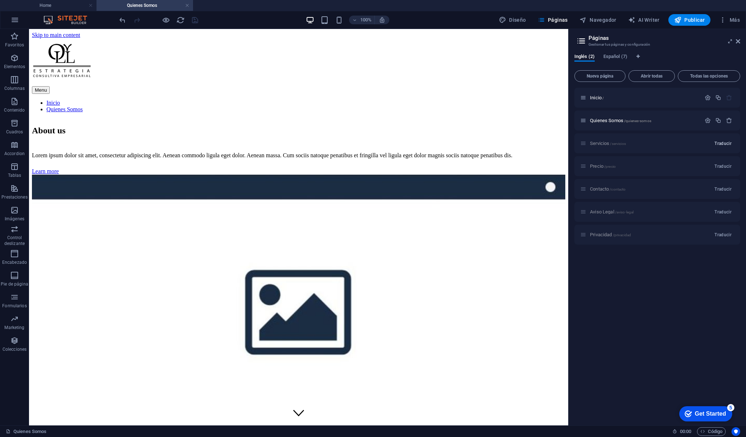
click at [720, 143] on span "Traducir" at bounding box center [722, 144] width 17 height 6
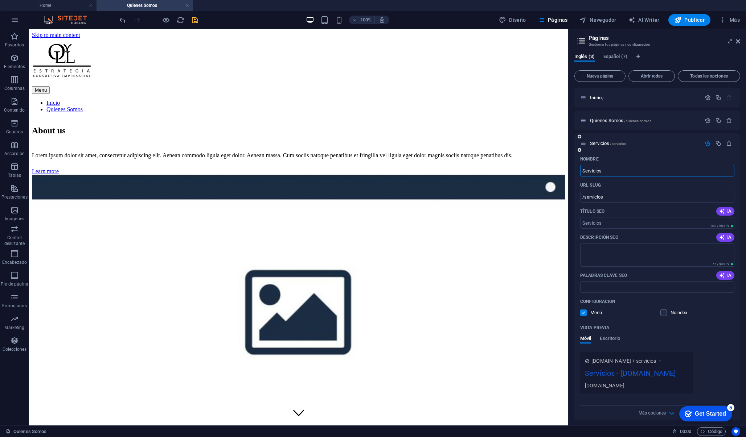
click at [659, 149] on div "Servicios /servicios" at bounding box center [657, 143] width 166 height 20
click at [624, 149] on div "Servicios /servicios" at bounding box center [657, 143] width 166 height 20
click at [609, 144] on span "Servicios /servicios" at bounding box center [608, 143] width 36 height 5
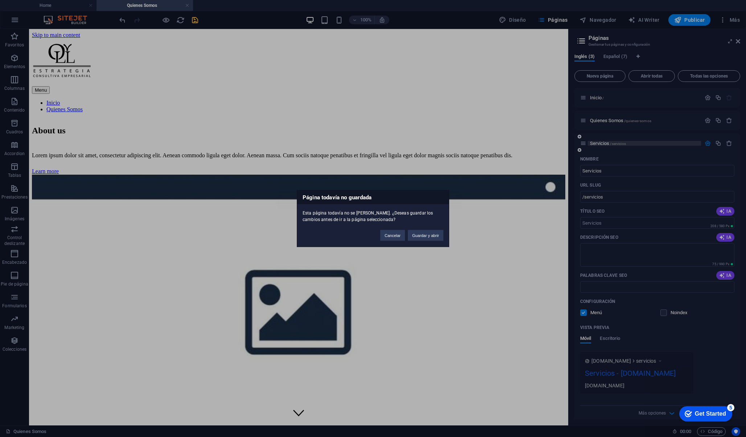
click at [609, 144] on div "Página todavía no guardada Esta página todavía no se [PERSON_NAME]. ¿Deseas gua…" at bounding box center [373, 218] width 746 height 437
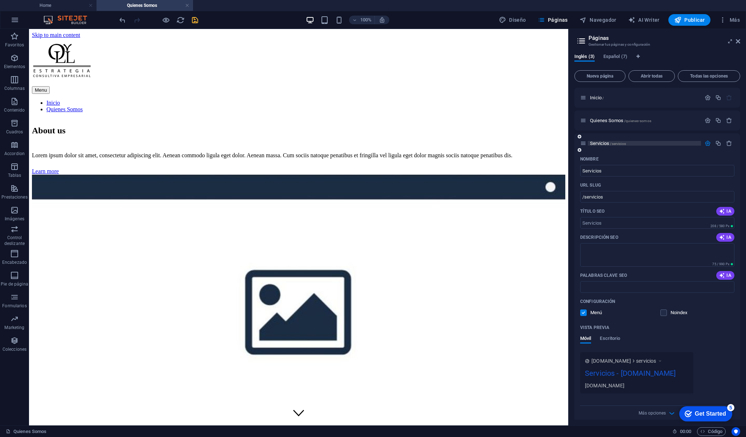
click at [609, 144] on span "Servicios /servicios" at bounding box center [608, 143] width 36 height 5
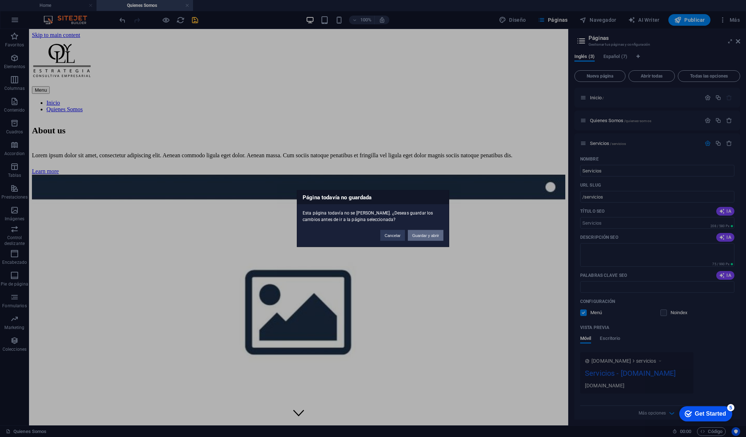
click at [429, 237] on button "Guardar y abrir" at bounding box center [426, 235] width 36 height 11
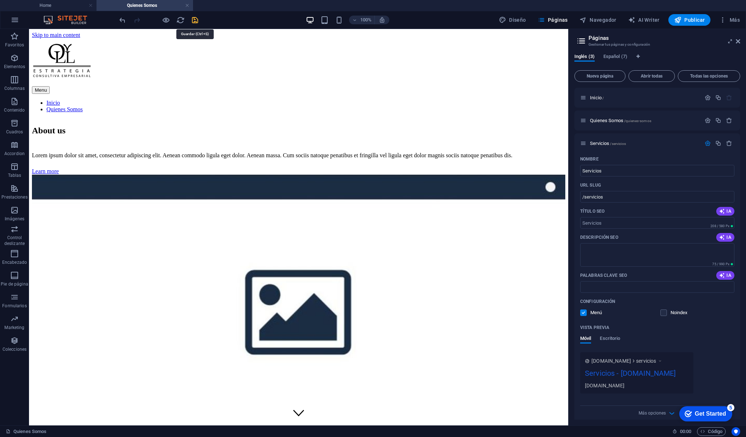
click at [195, 19] on icon "save" at bounding box center [195, 20] width 8 height 8
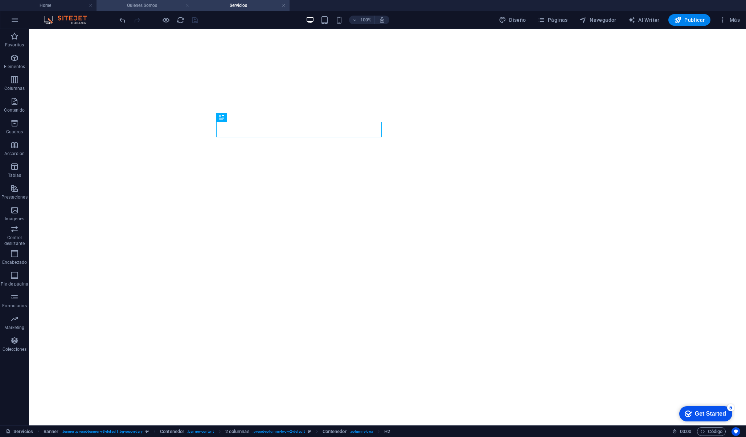
click at [189, 7] on link at bounding box center [187, 5] width 4 height 7
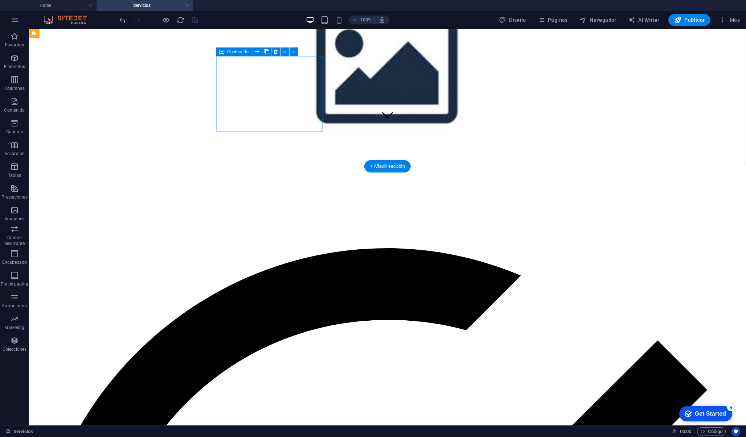
scroll to position [301, 0]
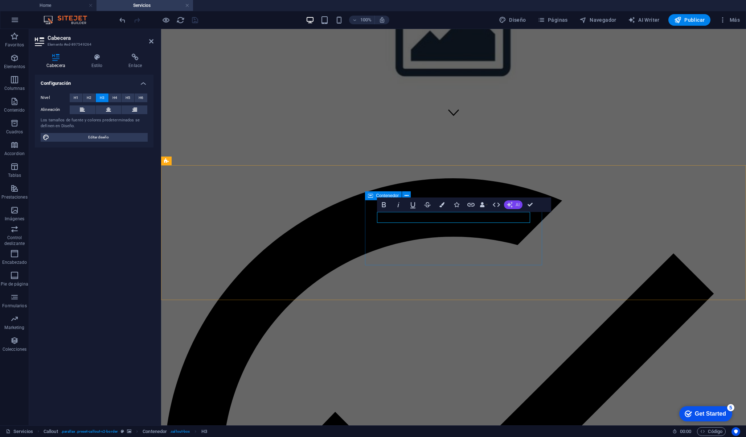
click at [511, 205] on icon "button" at bounding box center [510, 205] width 6 height 6
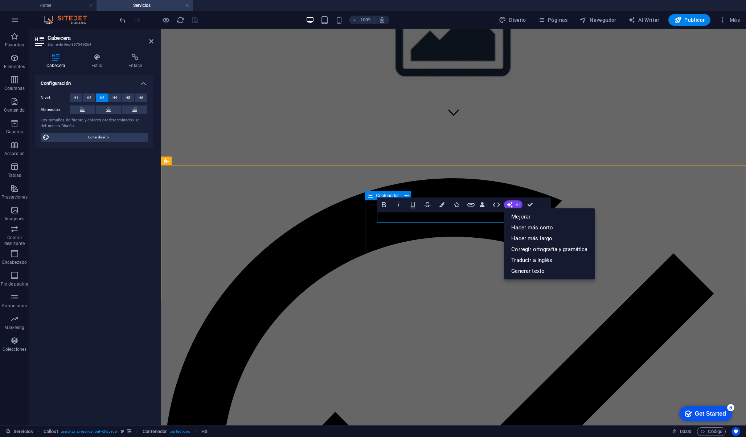
click at [511, 205] on icon "button" at bounding box center [510, 205] width 6 height 6
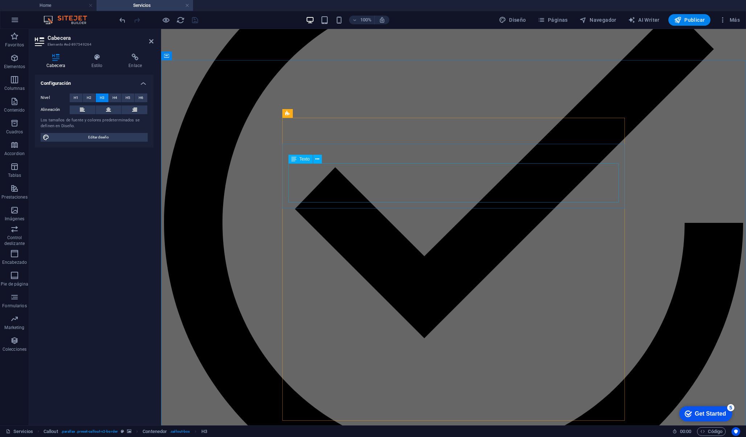
scroll to position [541, 0]
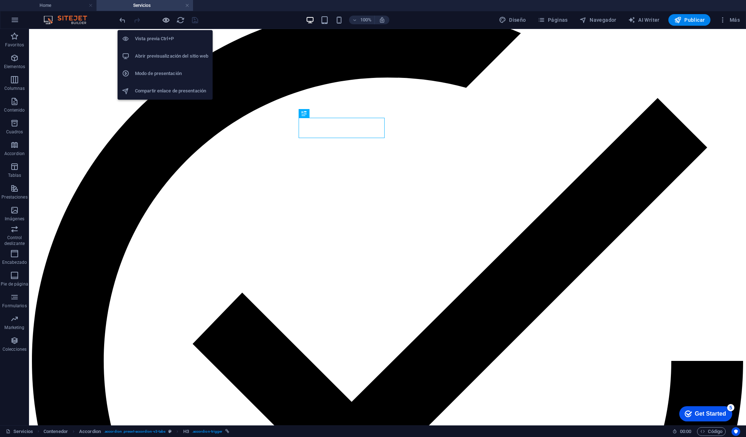
click at [169, 17] on icon "button" at bounding box center [166, 20] width 8 height 8
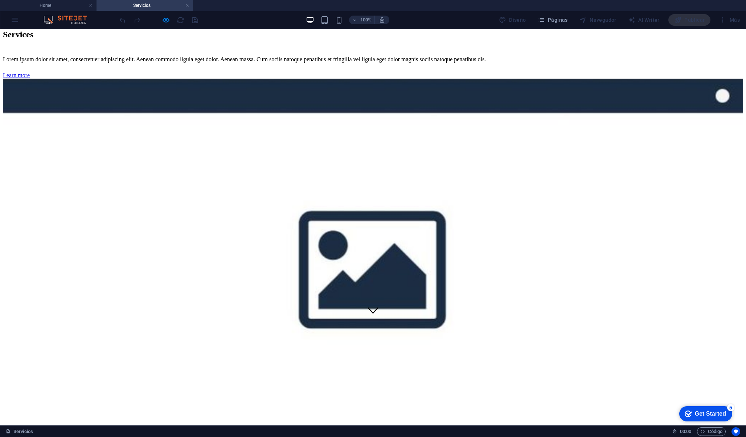
scroll to position [117, 0]
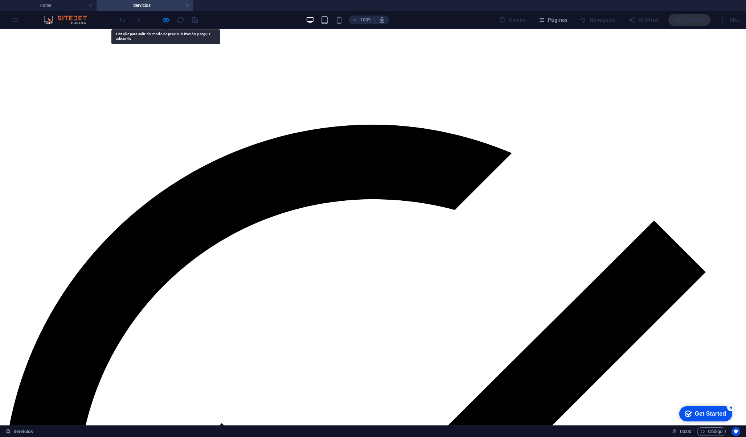
scroll to position [459, 0]
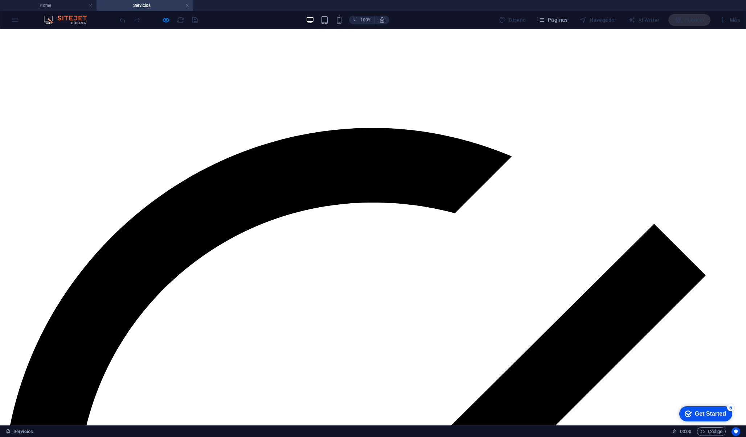
scroll to position [412, 0]
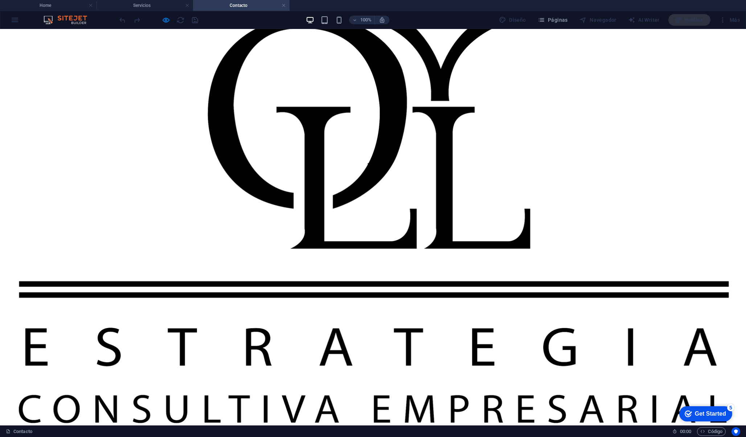
scroll to position [244, 0]
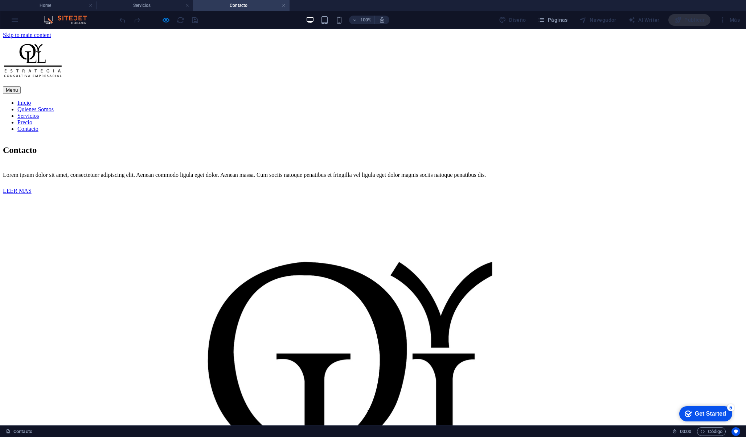
scroll to position [0, 0]
click at [227, 194] on div "LEER MAS" at bounding box center [373, 191] width 740 height 7
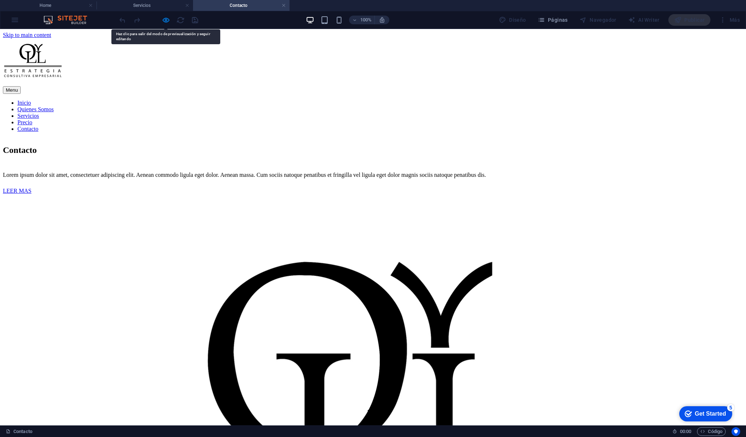
click at [227, 194] on div "LEER MAS" at bounding box center [373, 191] width 740 height 7
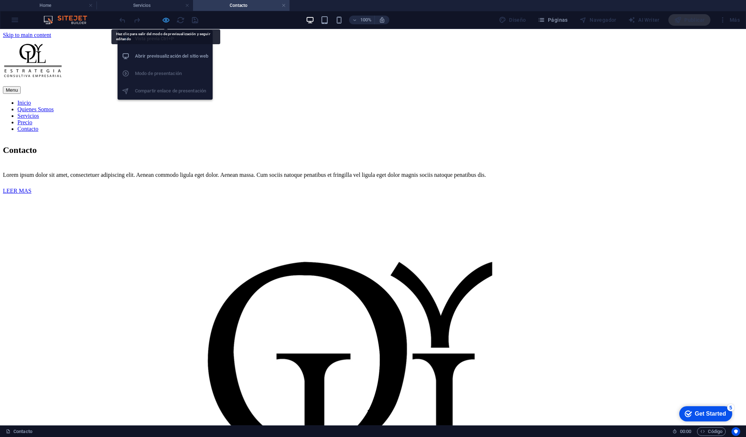
click at [167, 22] on icon "button" at bounding box center [166, 20] width 8 height 8
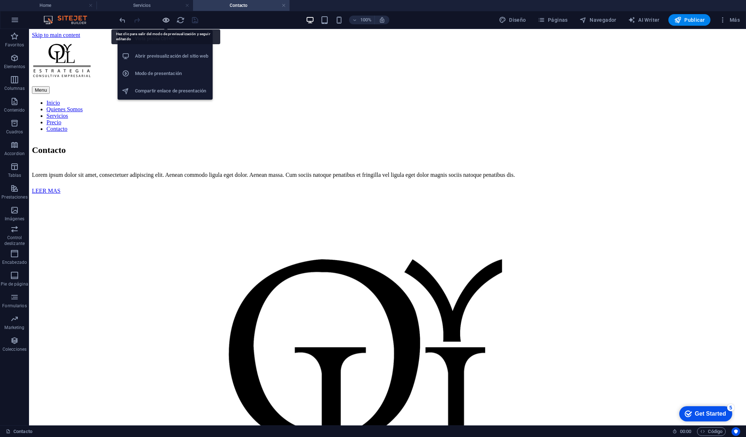
click at [170, 17] on icon "button" at bounding box center [166, 20] width 8 height 8
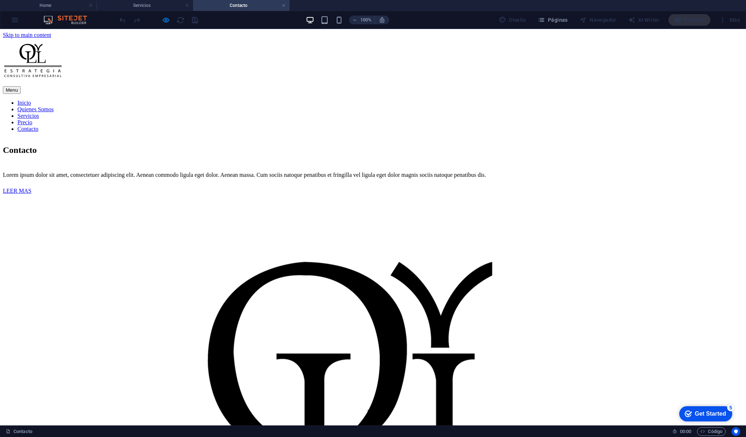
click at [32, 194] on link "LEER MAS" at bounding box center [17, 191] width 29 height 6
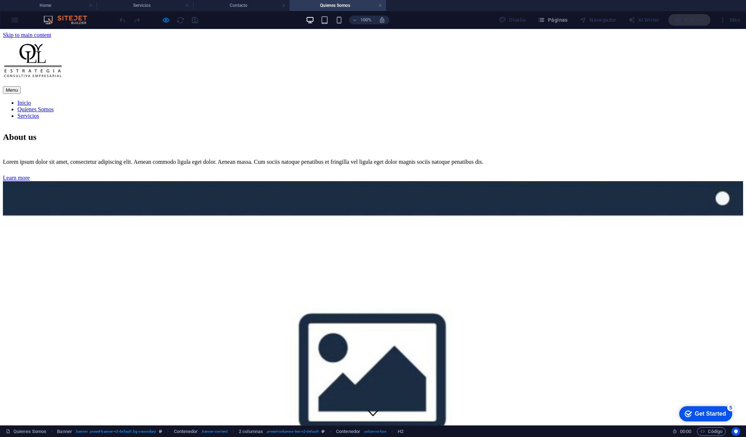
click at [231, 181] on div "Learn more" at bounding box center [373, 178] width 740 height 7
click at [230, 181] on div "Learn more" at bounding box center [373, 178] width 740 height 7
click at [237, 181] on div "Learn more" at bounding box center [373, 178] width 740 height 7
click at [417, 100] on nav "Inicio Quienes Somos Servicios" at bounding box center [373, 110] width 740 height 20
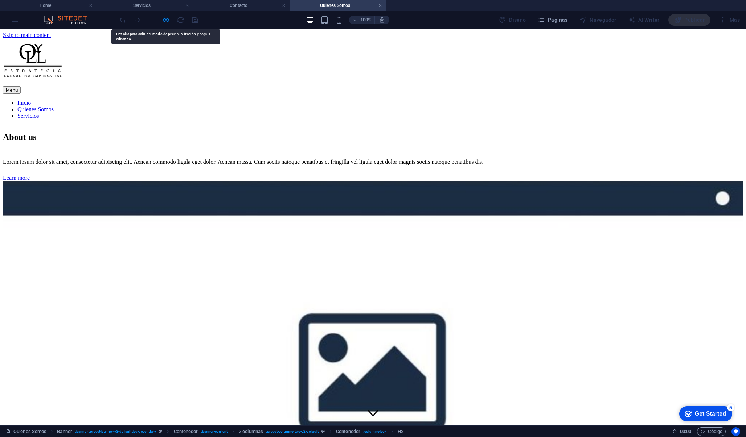
click at [416, 100] on nav "Inicio Quienes Somos Servicios" at bounding box center [373, 110] width 740 height 20
click at [231, 200] on div "About us Lorem ipsum dolor sit amet, consectetur adipiscing elit. Aenean commod…" at bounding box center [373, 343] width 740 height 436
click at [422, 100] on nav "Inicio Quienes Somos Servicios" at bounding box center [373, 110] width 740 height 20
click at [421, 100] on nav "Inicio Quienes Somos Servicios" at bounding box center [373, 110] width 740 height 20
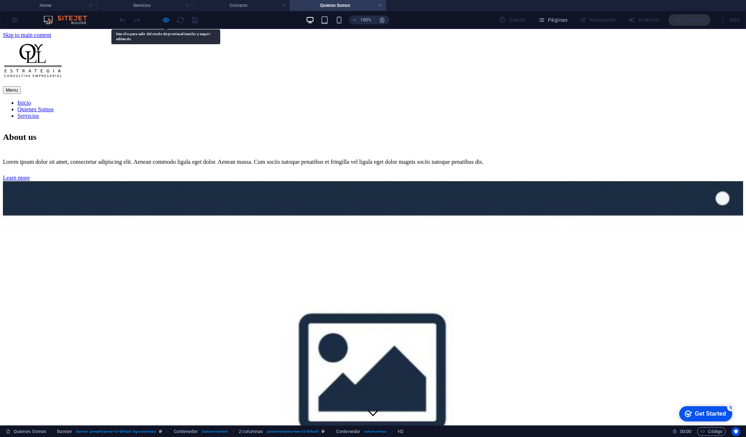
click at [421, 100] on nav "Inicio Quienes Somos Servicios" at bounding box center [373, 110] width 740 height 20
click at [382, 5] on link at bounding box center [380, 5] width 4 height 7
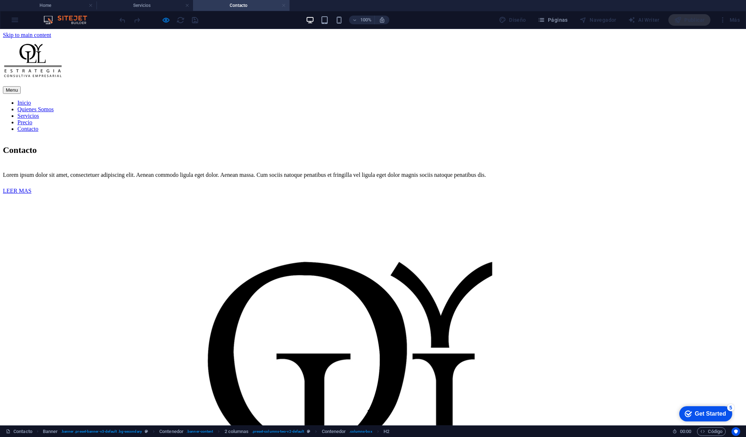
click at [284, 4] on link at bounding box center [283, 5] width 4 height 7
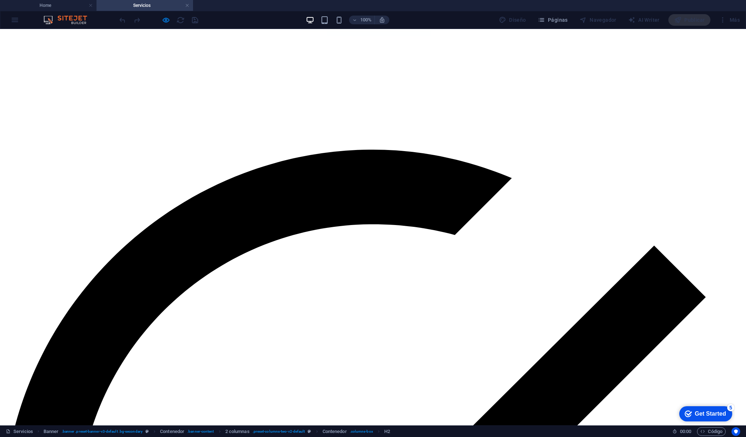
click at [193, 2] on h4 "Servicios" at bounding box center [144, 5] width 96 height 8
click at [188, 7] on link at bounding box center [187, 5] width 4 height 7
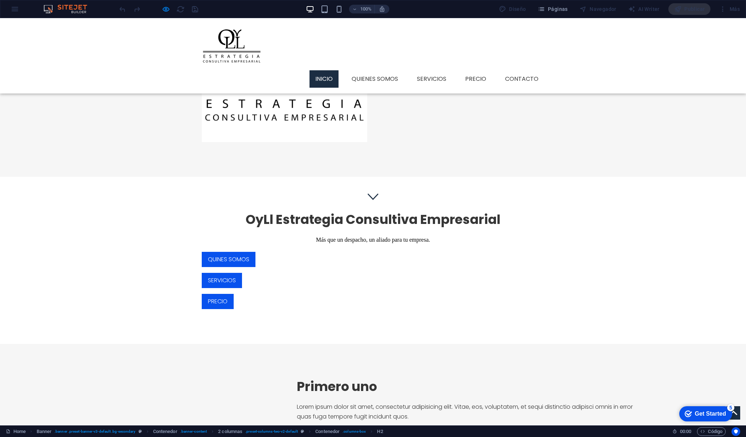
scroll to position [206, 0]
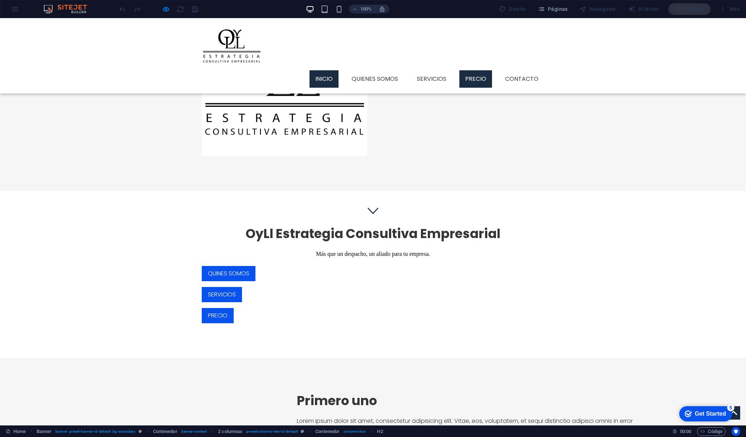
click at [470, 70] on link "Precio" at bounding box center [475, 78] width 33 height 17
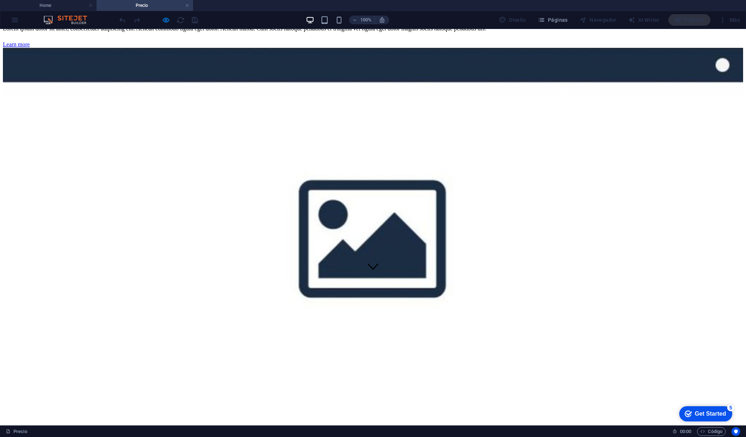
scroll to position [0, 0]
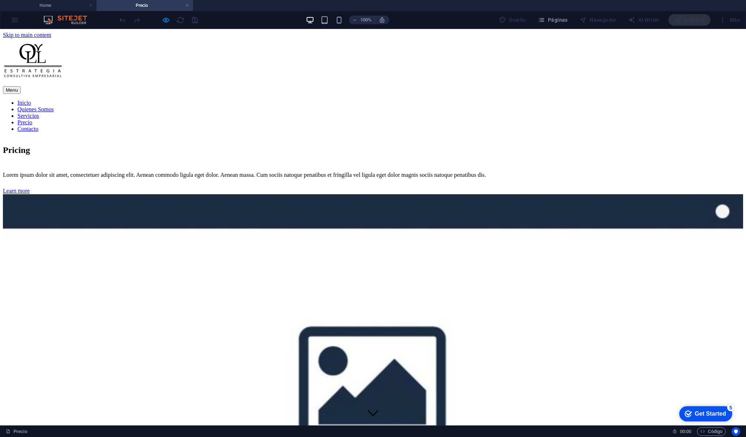
click at [188, 9] on h4 "Precio" at bounding box center [144, 5] width 96 height 8
click at [188, 5] on link at bounding box center [187, 5] width 4 height 7
